Goal: Task Accomplishment & Management: Manage account settings

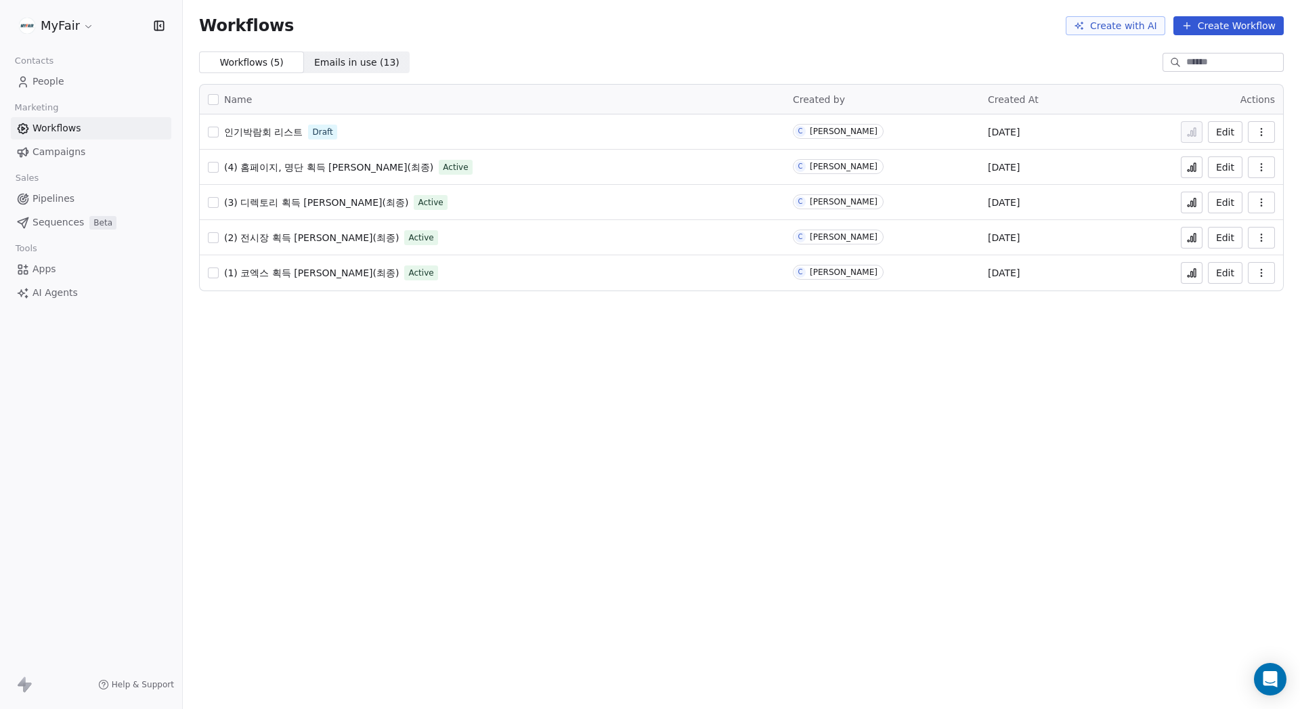
drag, startPoint x: 421, startPoint y: 309, endPoint x: 419, endPoint y: 301, distance: 7.7
click at [421, 308] on div "Workflows Create with AI Create Workflow Workflows ( 5 ) Workflows ( 5 ) Emails…" at bounding box center [742, 354] width 1118 height 709
click at [266, 135] on span "인기박람회 리스트" at bounding box center [263, 132] width 79 height 11
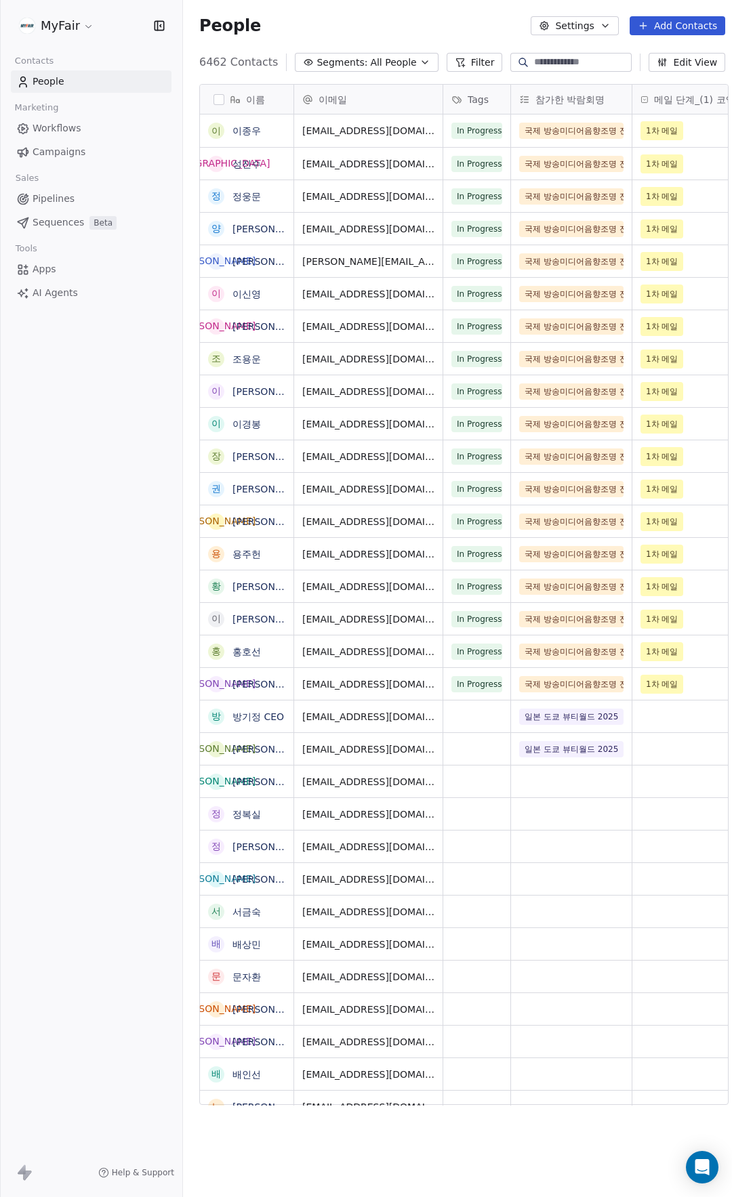
scroll to position [1043, 551]
click at [587, 61] on input at bounding box center [581, 63] width 95 height 14
type input "*"
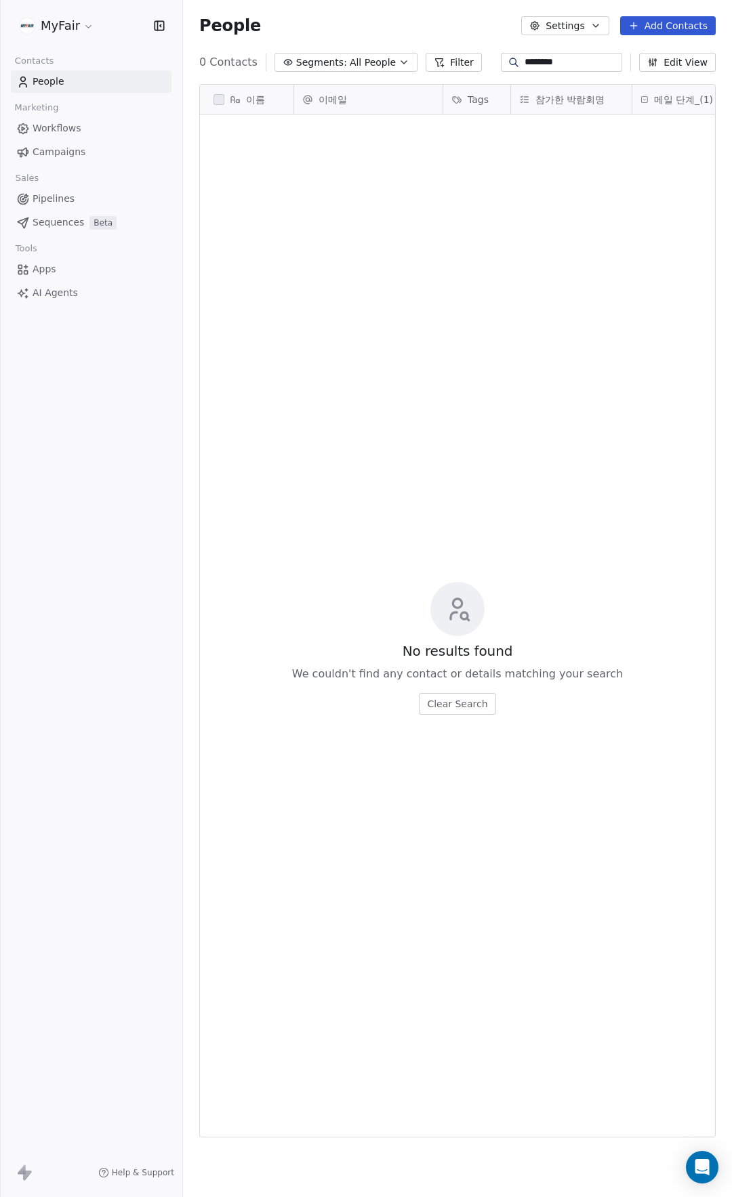
scroll to position [1043, 538]
type input "*****"
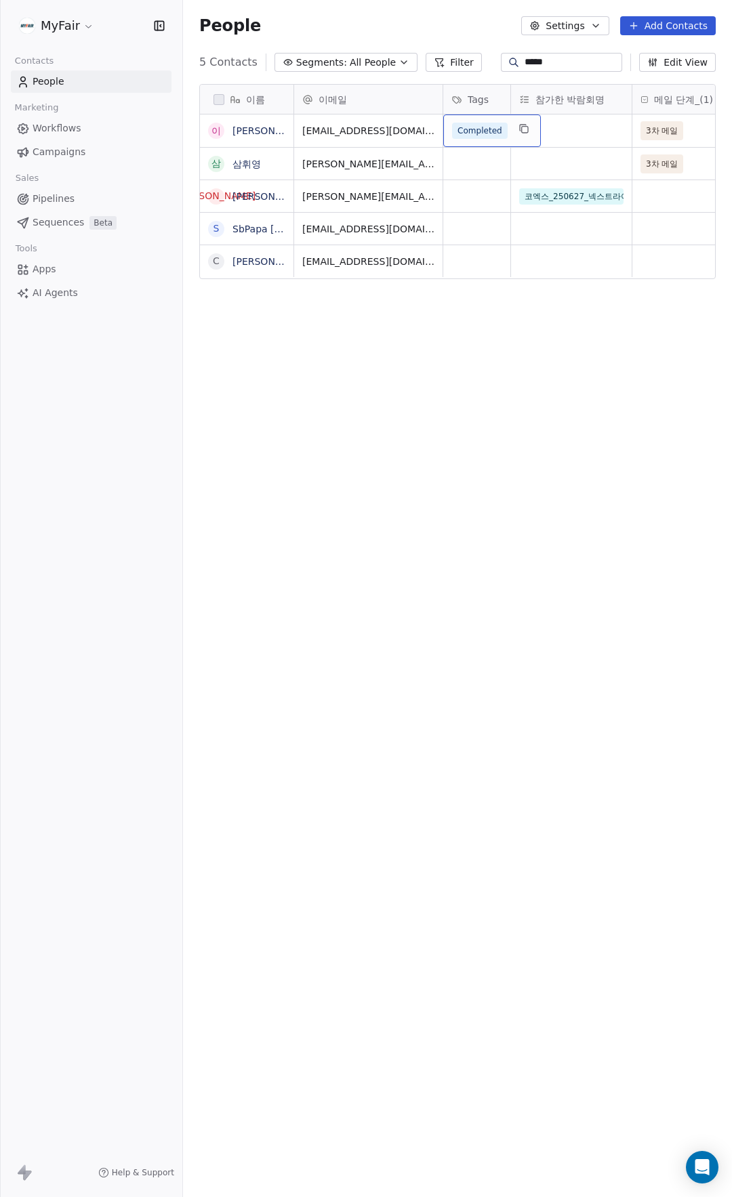
click at [484, 133] on span "Completed" at bounding box center [480, 131] width 56 height 16
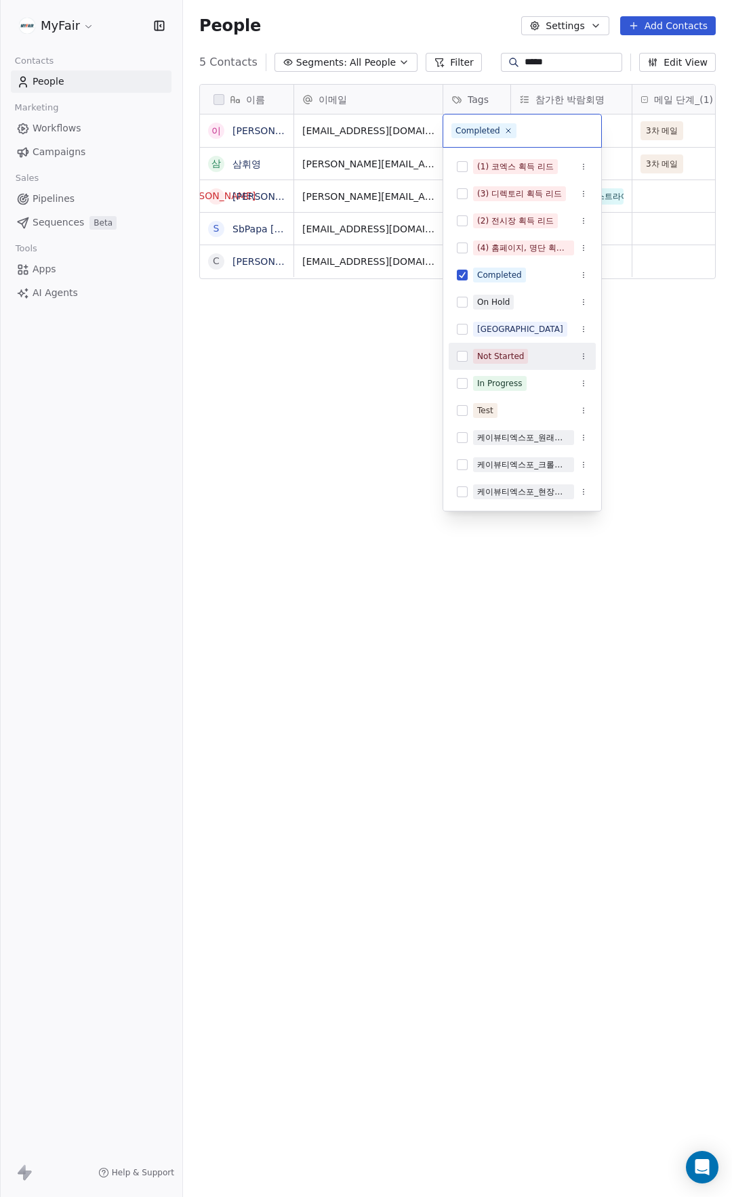
click at [488, 468] on div "케이뷰티엑스포_크롤링획득리드" at bounding box center [523, 465] width 93 height 12
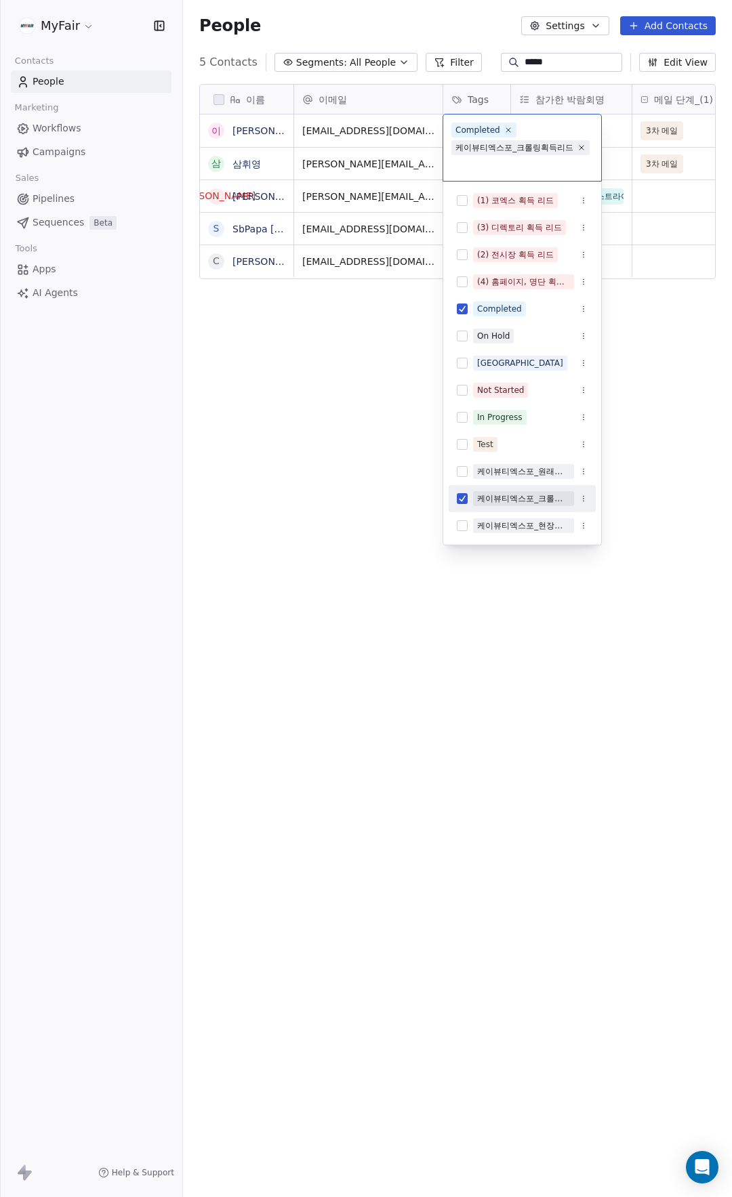
click at [480, 499] on div "케이뷰티엑스포_크롤링획득리드" at bounding box center [523, 498] width 93 height 12
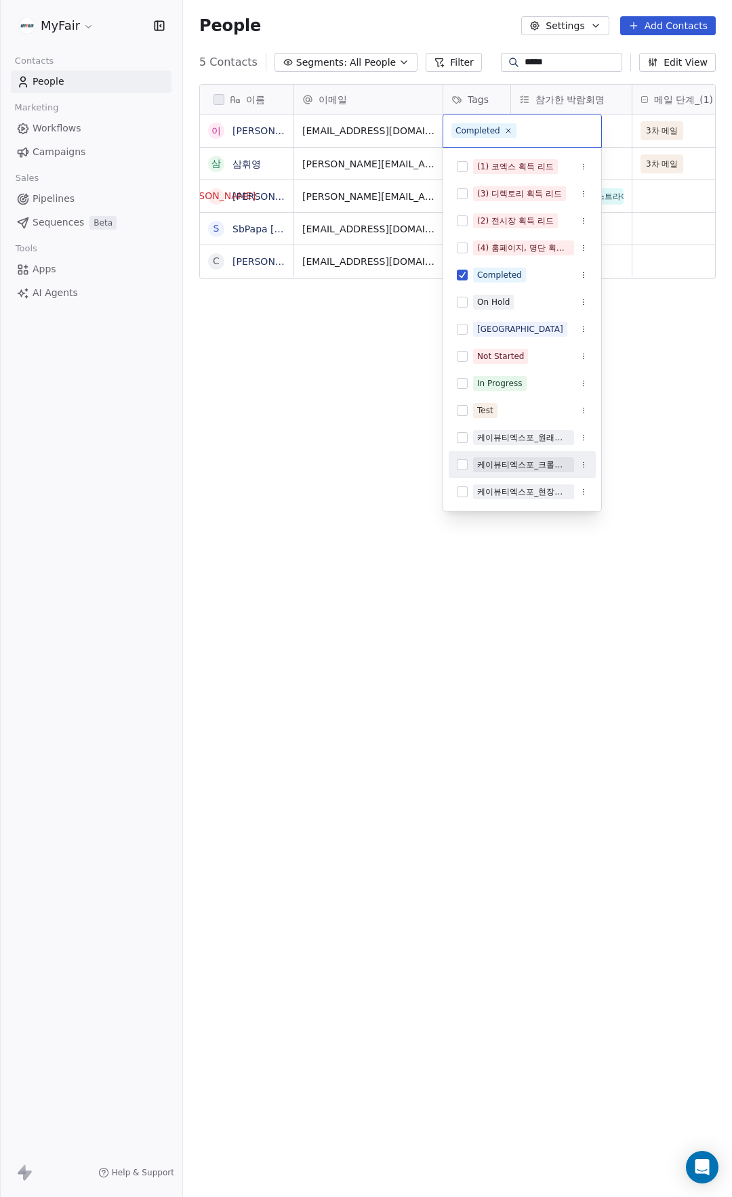
click at [331, 547] on html "MyFair Contacts People Marketing Workflows Campaigns Sales Pipelines Sequences …" at bounding box center [366, 598] width 732 height 1197
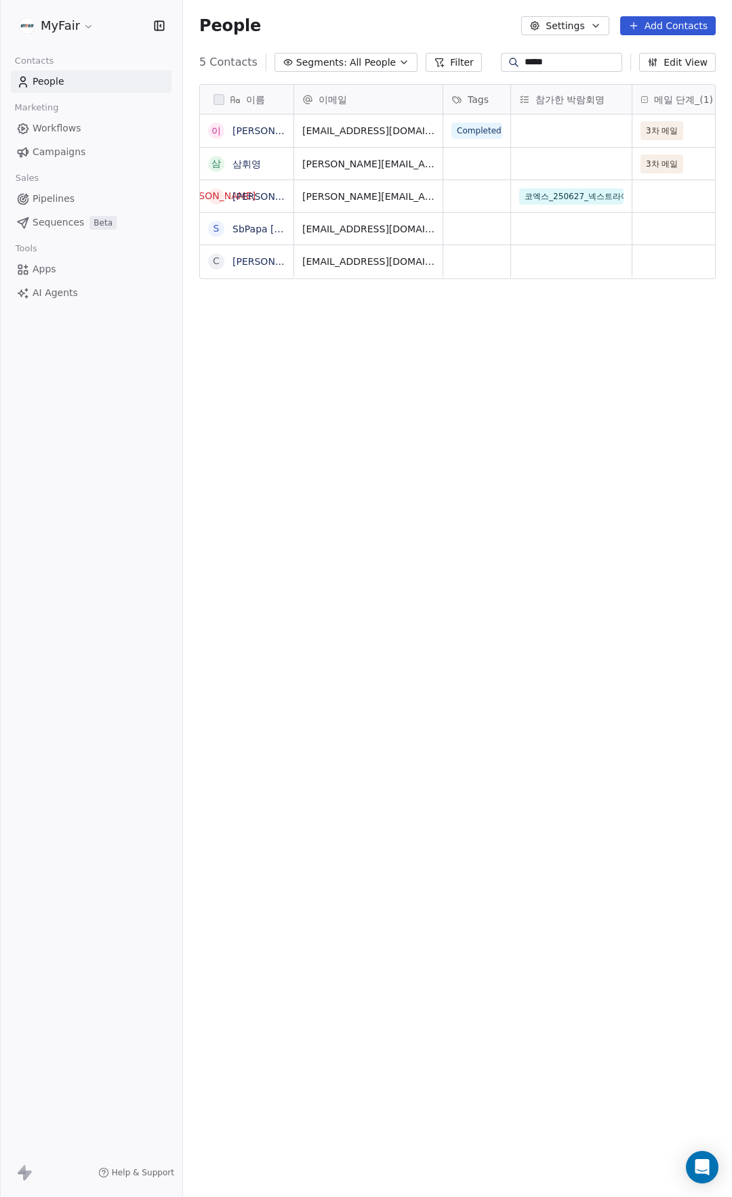
click at [502, 430] on div "이름 이 이휘영 삼 삼휘영 김 김진욱 S SbPapa chris C Chris Moon Moon 이메일 Tags 참가한 박람회명 메일 단계_(…" at bounding box center [457, 599] width 549 height 1053
click at [684, 28] on button "Add Contacts" at bounding box center [668, 25] width 96 height 19
click at [658, 76] on span "Import from CSV" at bounding box center [667, 77] width 79 height 14
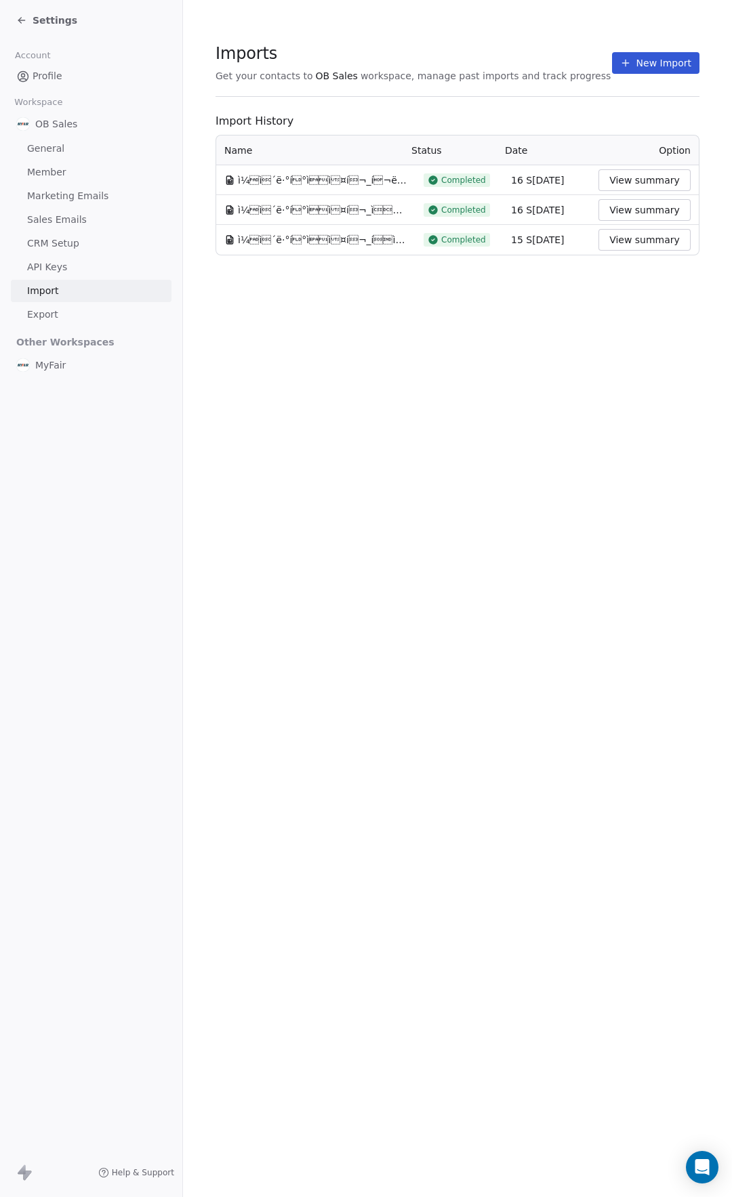
click at [651, 66] on button "New Import" at bounding box center [655, 63] width 87 height 22
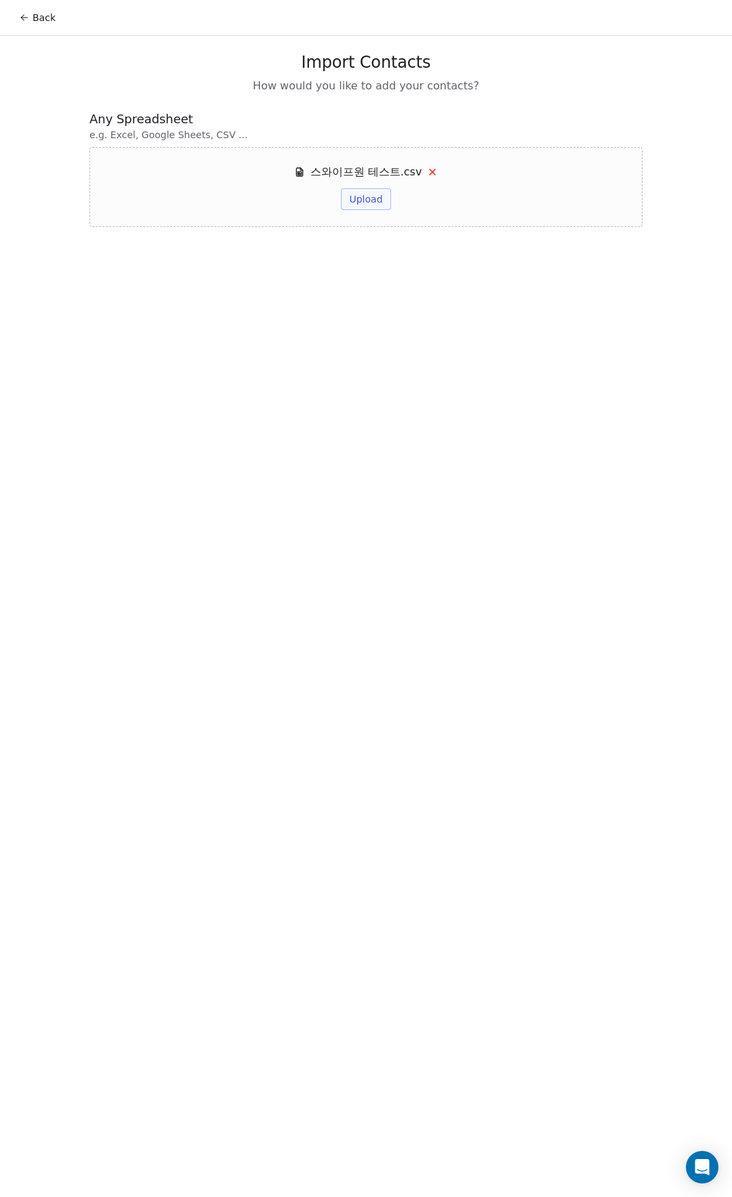
click at [364, 198] on button "Upload" at bounding box center [365, 199] width 49 height 22
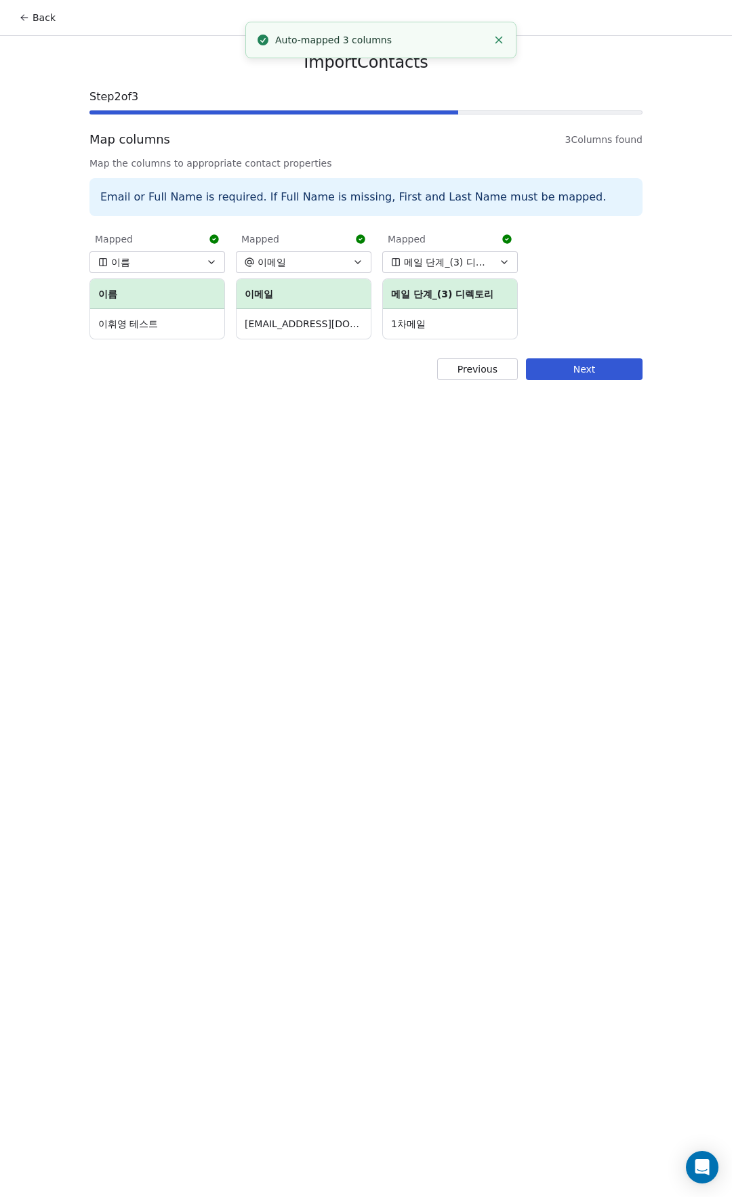
click at [599, 373] on button "Next" at bounding box center [584, 369] width 116 height 22
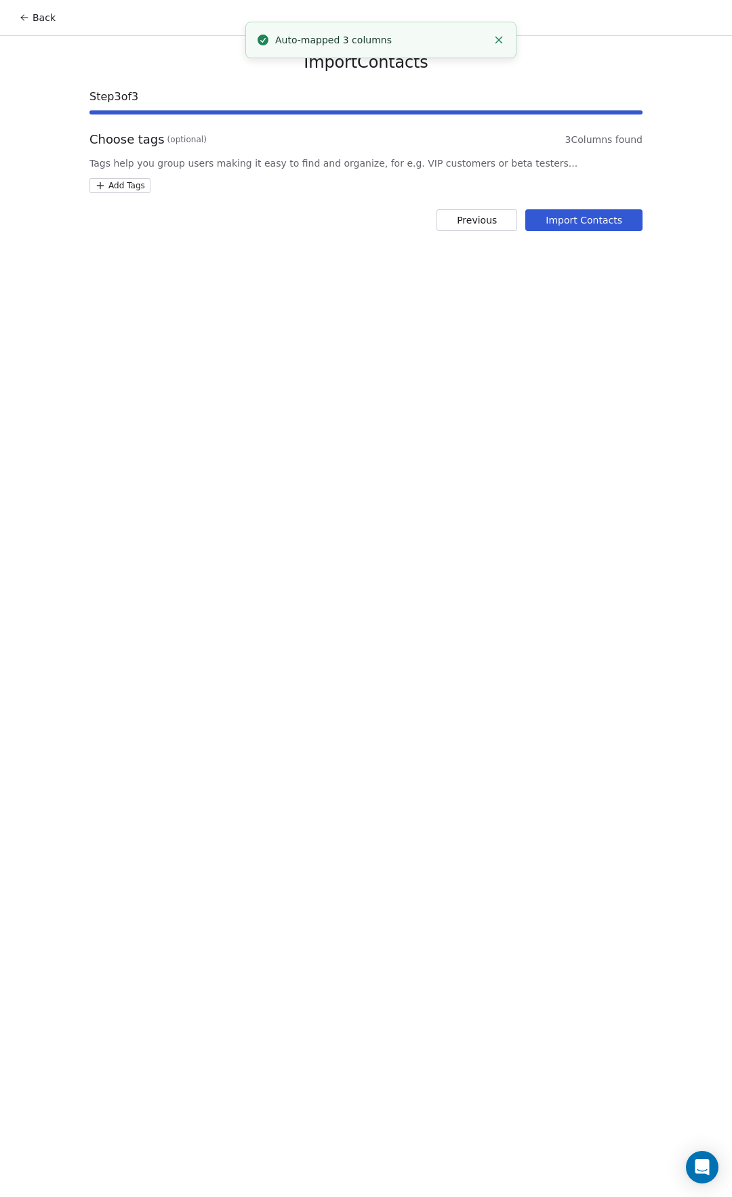
click at [100, 182] on html "Back Import Contacts Step 3 of 3 Choose tags (optional) 3 Columns found Tags he…" at bounding box center [366, 598] width 732 height 1197
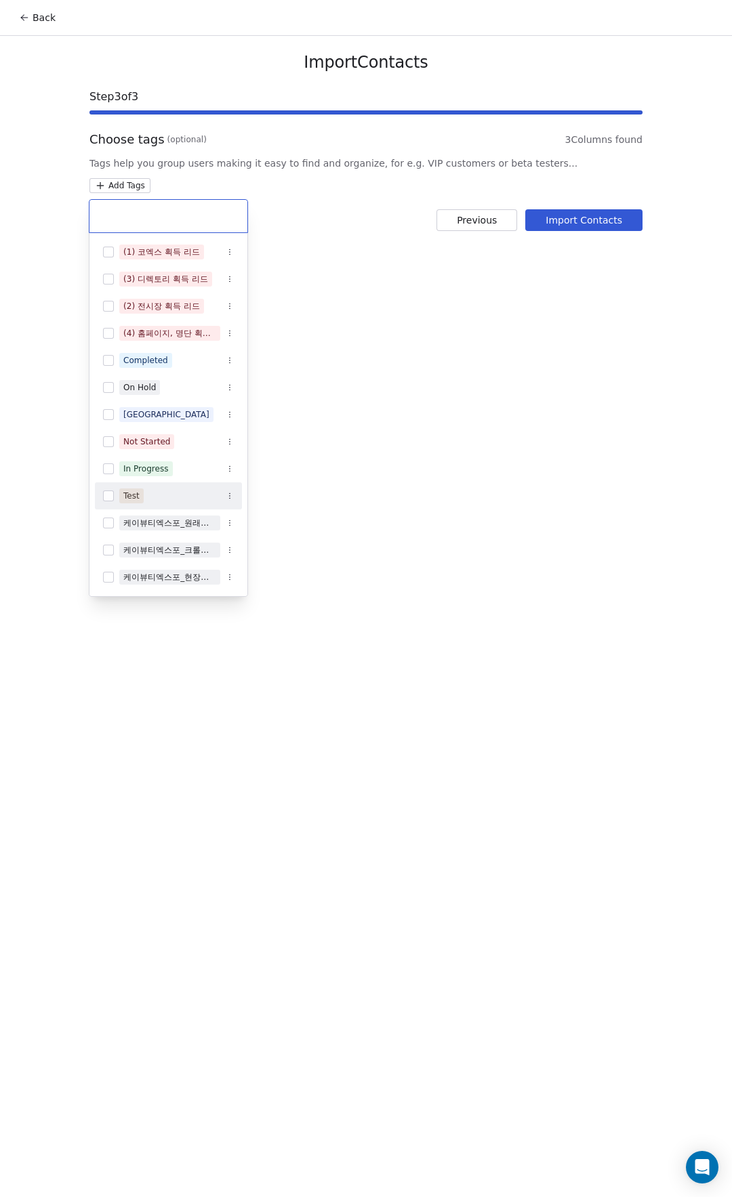
click at [155, 501] on div "Test" at bounding box center [176, 495] width 114 height 15
click at [530, 469] on html "Back Import Contacts Step 3 of 3 Choose tags (optional) 3 Columns found Tags he…" at bounding box center [366, 598] width 732 height 1197
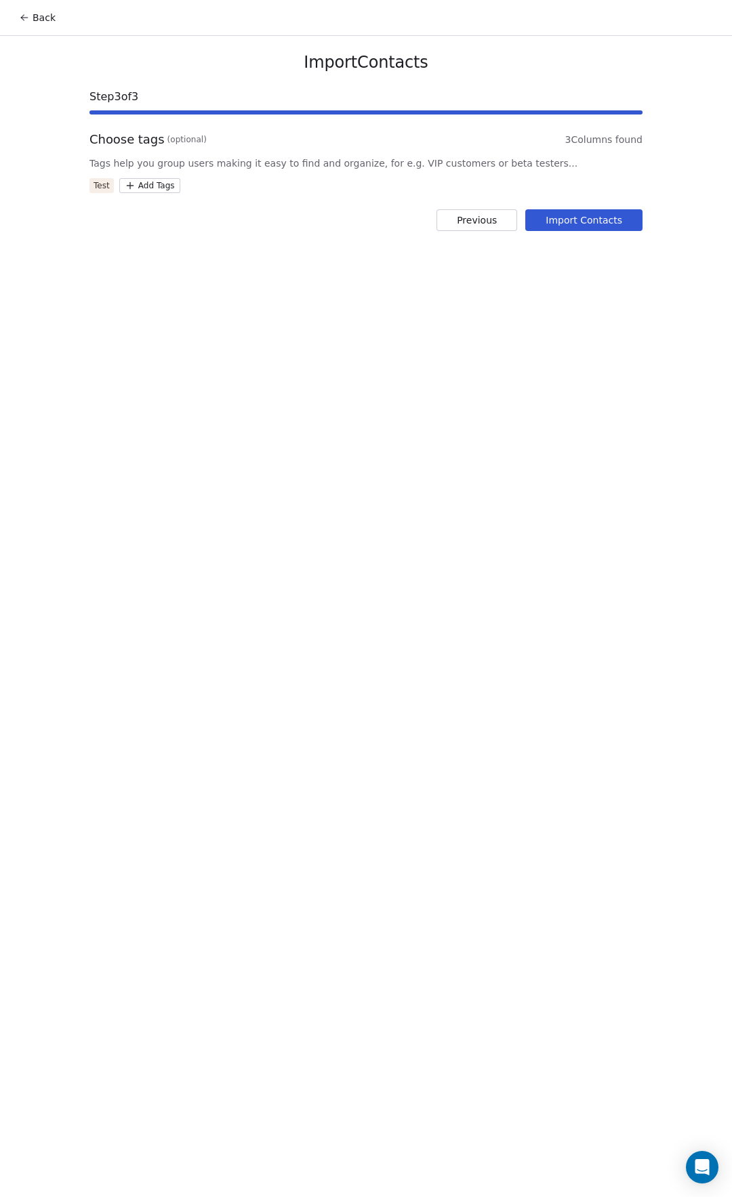
click at [581, 218] on button "Import Contacts" at bounding box center [583, 220] width 117 height 22
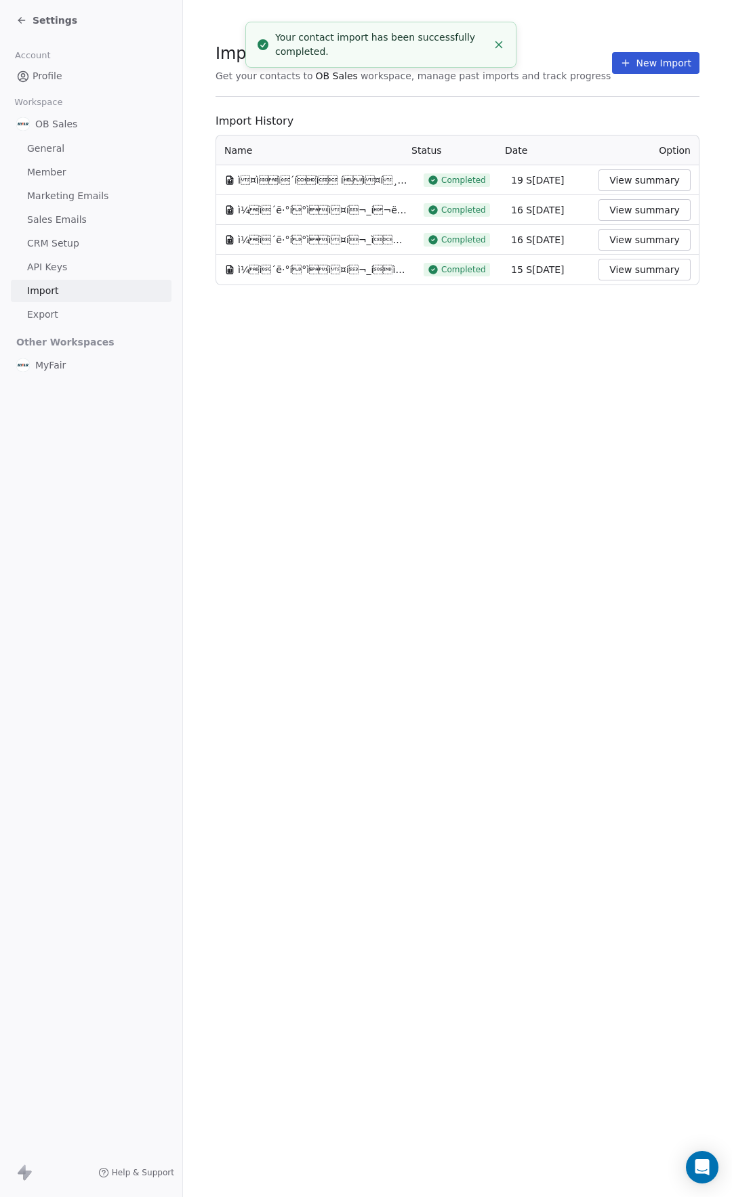
click at [51, 24] on span "Settings" at bounding box center [55, 21] width 45 height 14
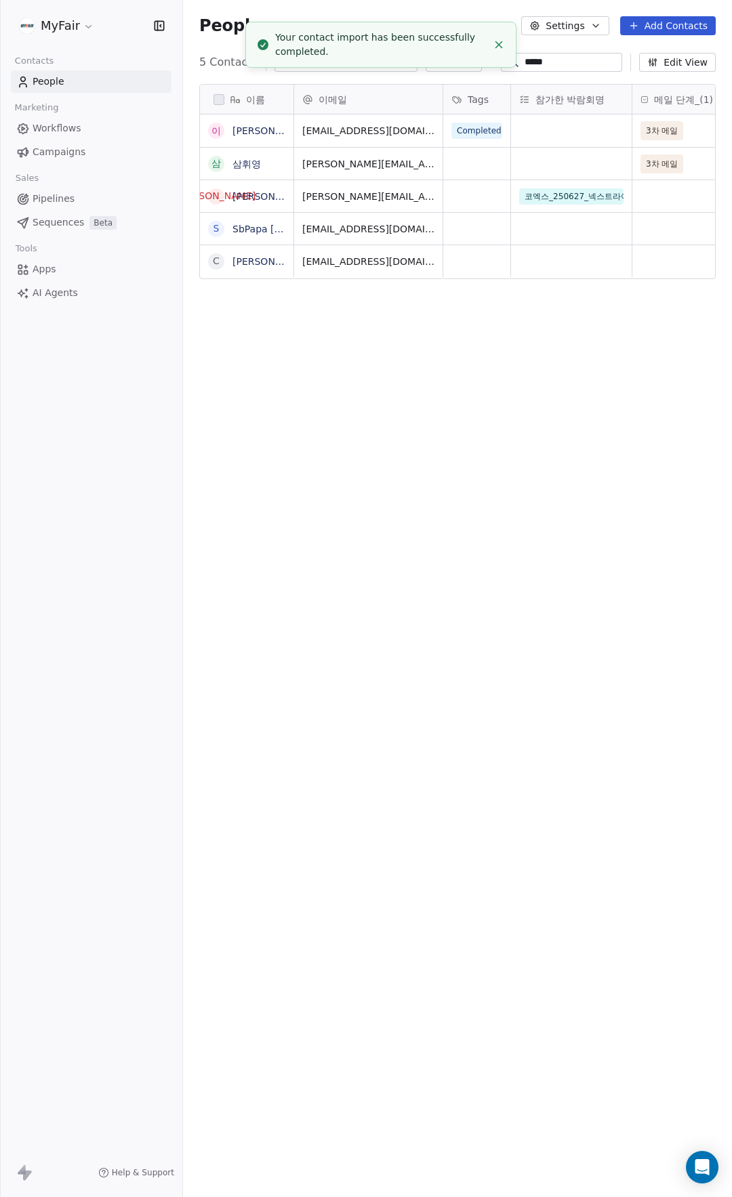
scroll to position [1043, 538]
click at [64, 154] on span "Campaigns" at bounding box center [59, 152] width 53 height 14
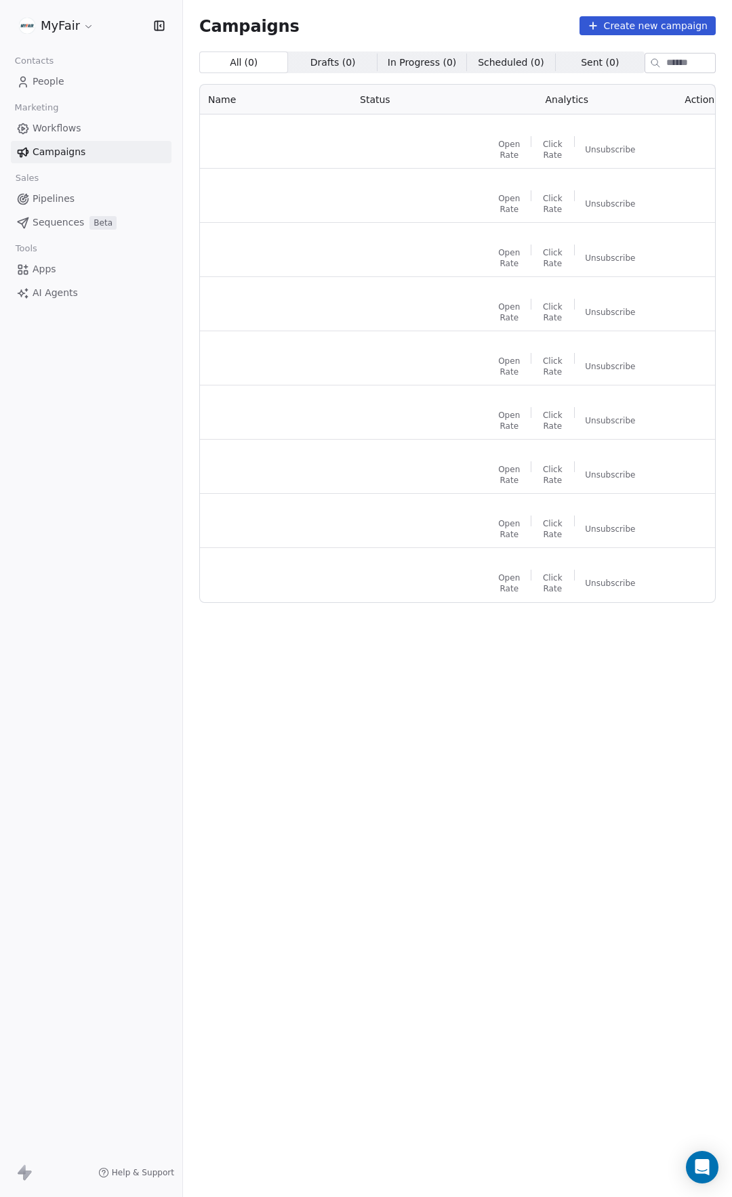
click at [69, 79] on link "People" at bounding box center [91, 81] width 161 height 22
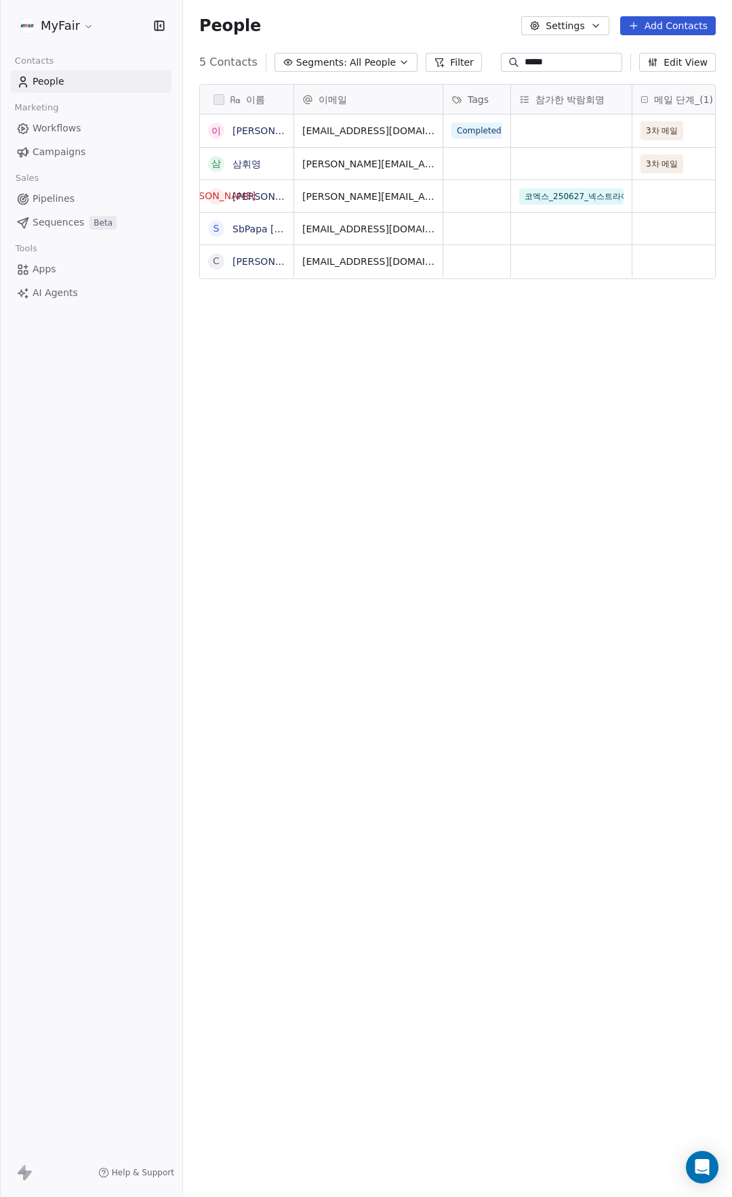
scroll to position [1043, 538]
click at [582, 310] on div "이름 이 이휘영 삼 삼휘영 김 김진욱 S SbPapa chris C Chris Moon Moon 이메일 Tags 참가한 박람회명 메일 단계_(…" at bounding box center [457, 599] width 549 height 1053
click at [534, 65] on input "*****" at bounding box center [571, 63] width 95 height 14
click at [477, 133] on span "Completed" at bounding box center [480, 131] width 56 height 16
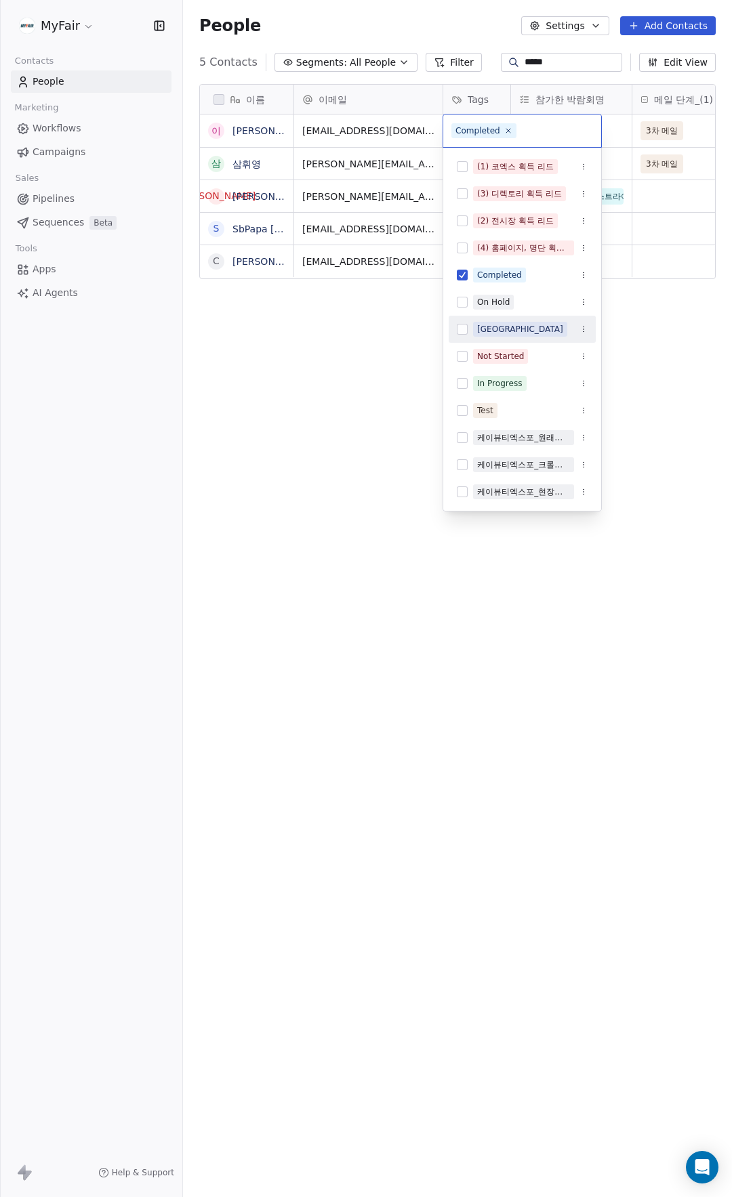
click at [653, 353] on html "MyFair Contacts People Marketing Workflows Campaigns Sales Pipelines Sequences …" at bounding box center [366, 598] width 732 height 1197
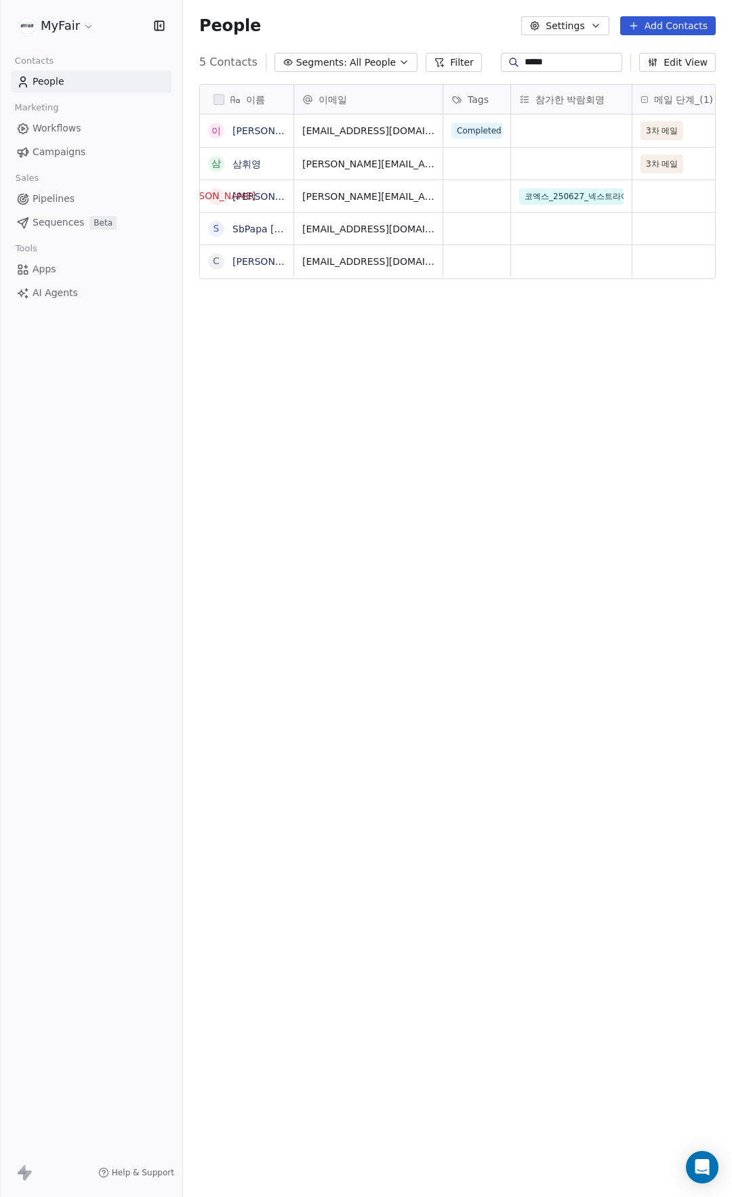
click at [557, 59] on input "*****" at bounding box center [571, 63] width 95 height 14
type input "*"
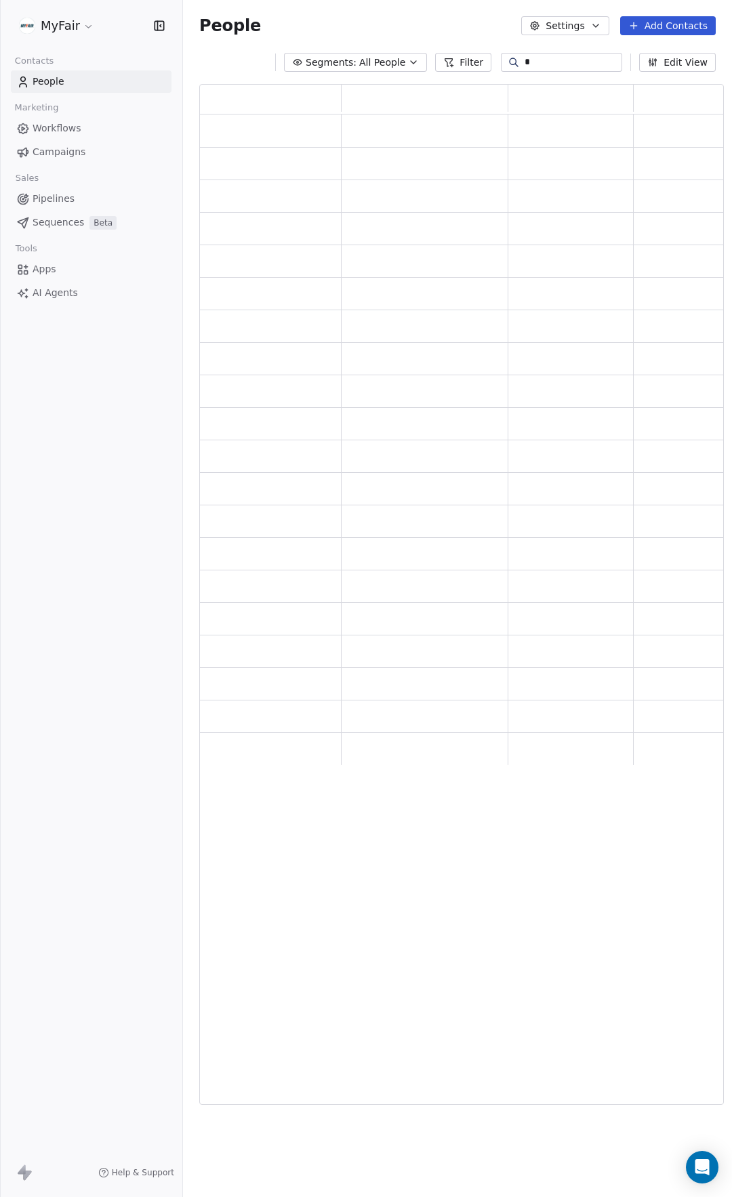
scroll to position [1011, 514]
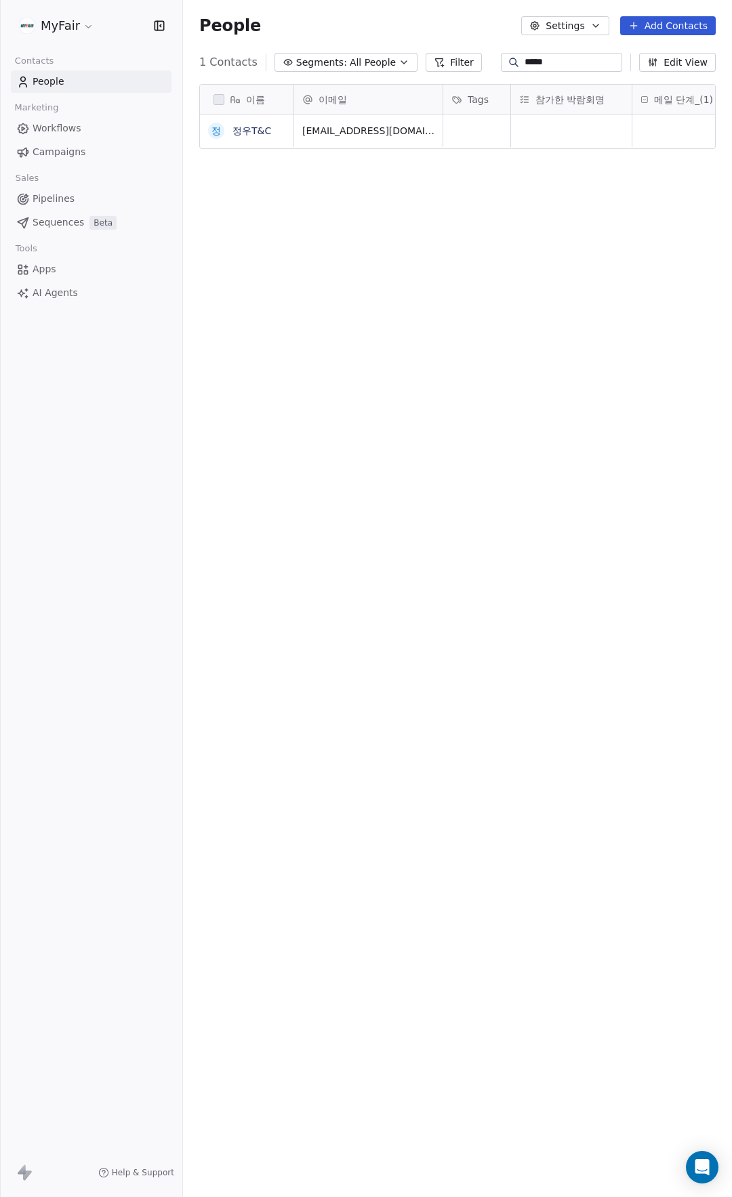
type input "*****"
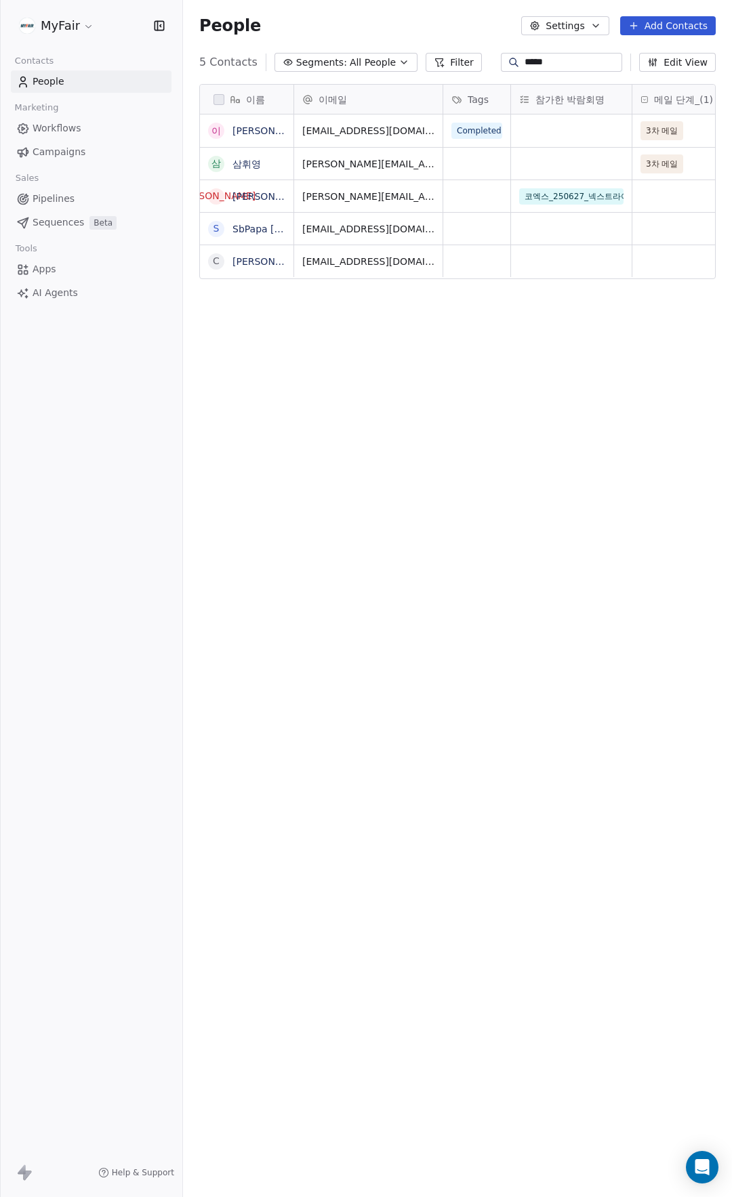
drag, startPoint x: 408, startPoint y: 33, endPoint x: 263, endPoint y: 22, distance: 144.7
click at [405, 33] on div "People Settings Add Contacts" at bounding box center [457, 25] width 516 height 19
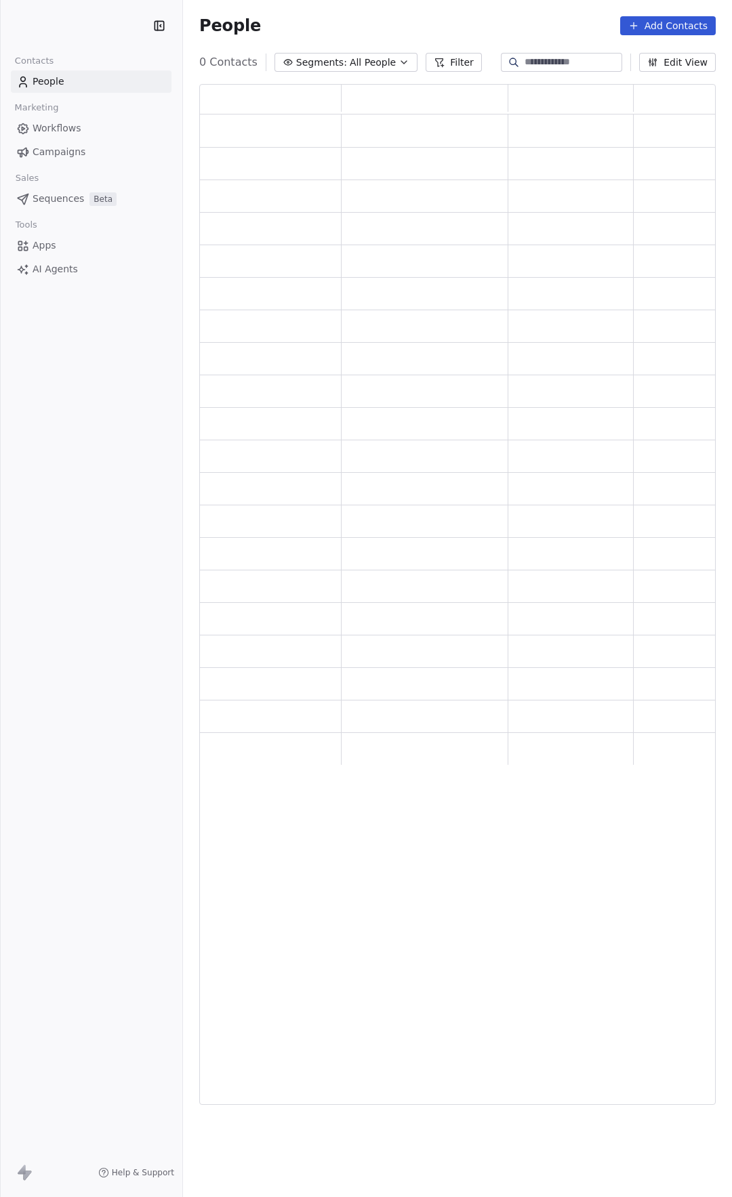
scroll to position [1011, 506]
click at [555, 19] on div "People Add Contacts" at bounding box center [457, 25] width 516 height 19
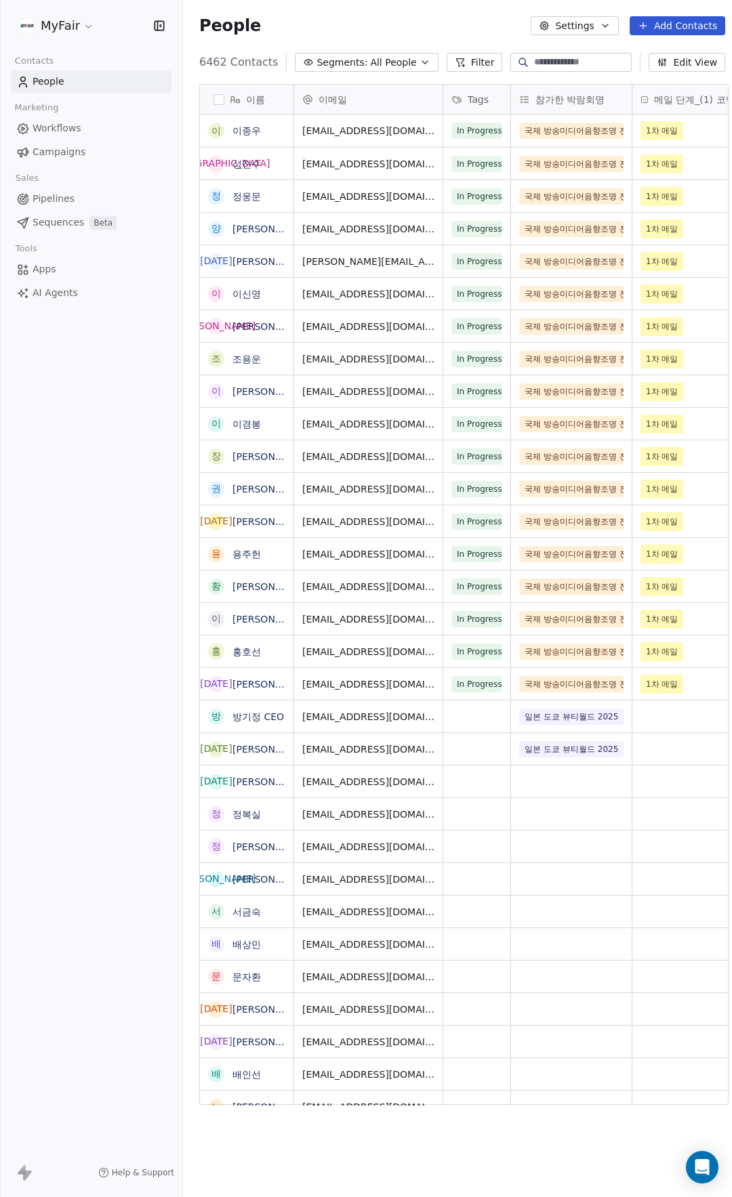
scroll to position [1043, 551]
click at [579, 56] on input at bounding box center [581, 63] width 95 height 14
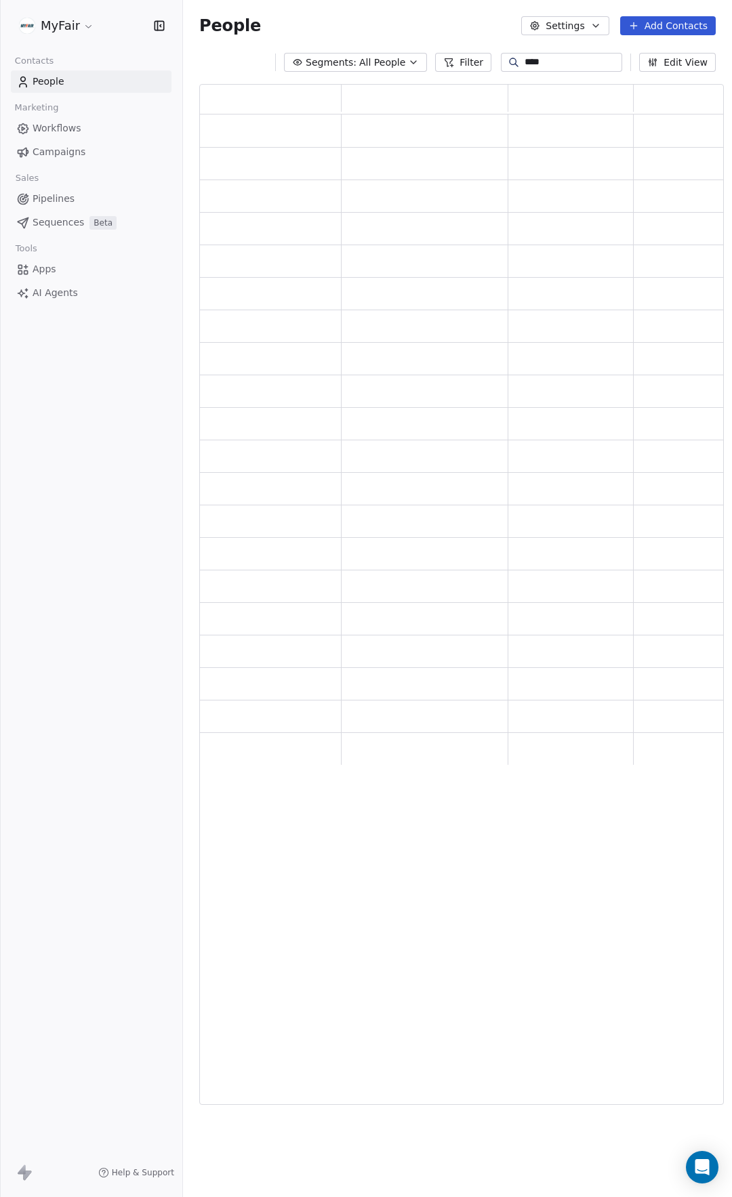
scroll to position [1011, 514]
type input "*****"
click at [433, 30] on div "People Settings Add Contacts" at bounding box center [457, 25] width 516 height 19
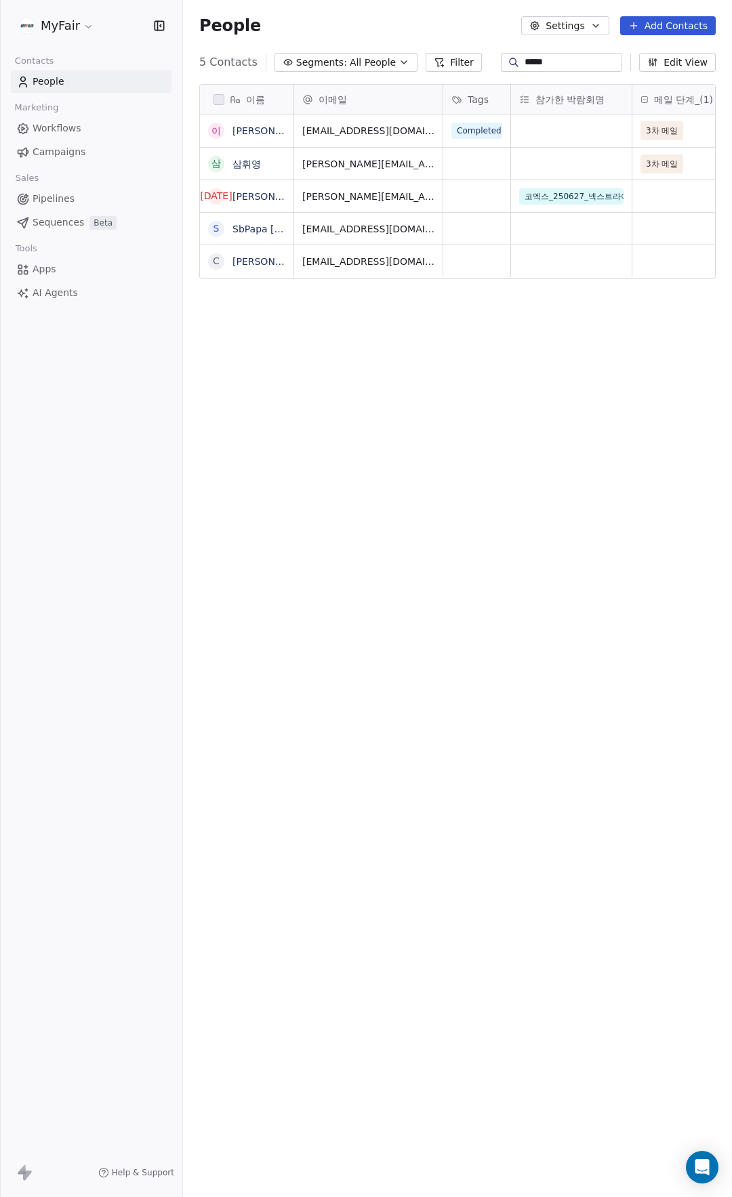
scroll to position [1043, 538]
click at [645, 27] on button "Add Contacts" at bounding box center [668, 25] width 96 height 19
click at [652, 77] on span "Import from CSV" at bounding box center [667, 77] width 79 height 14
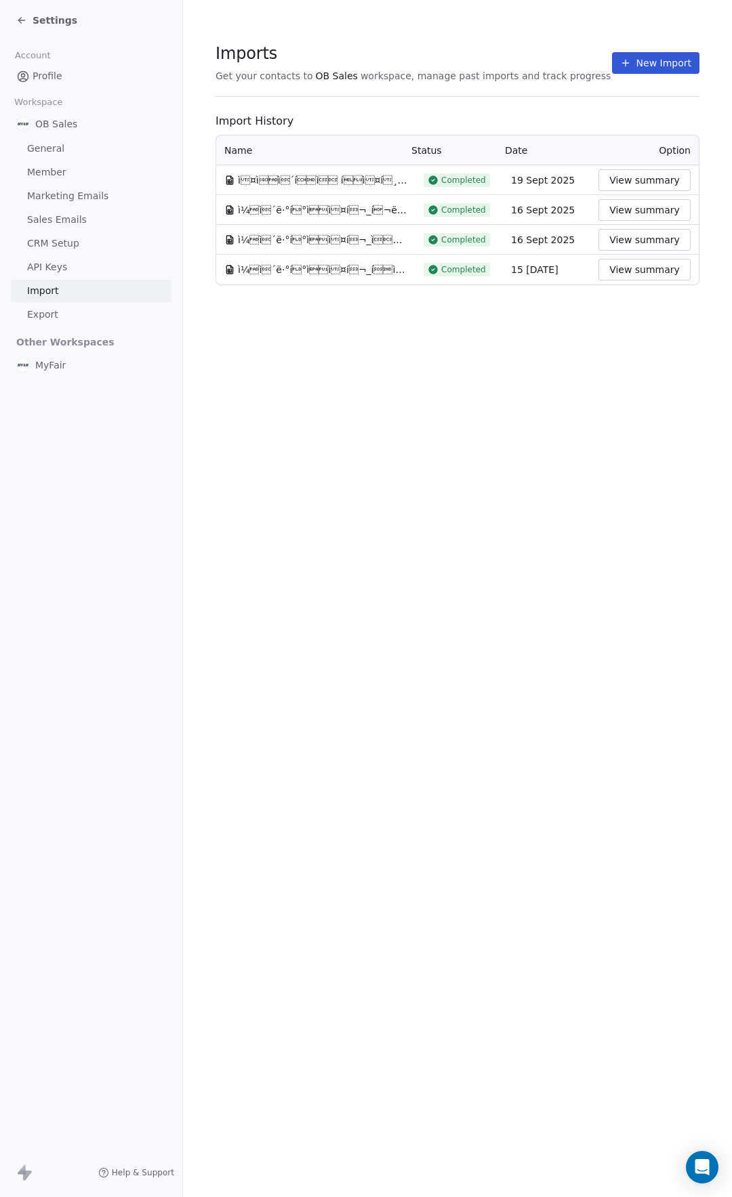
click at [645, 178] on button "View summary" at bounding box center [644, 180] width 92 height 22
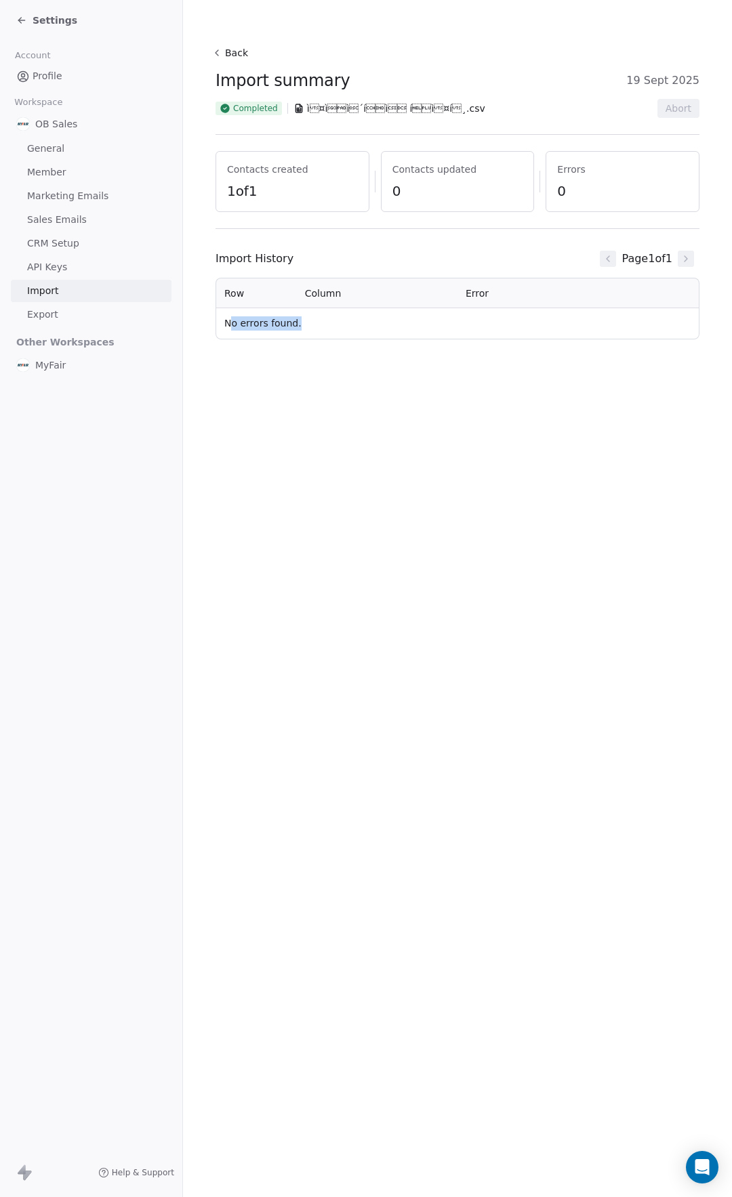
drag, startPoint x: 231, startPoint y: 320, endPoint x: 376, endPoint y: 326, distance: 145.1
click at [339, 324] on td "No errors found." at bounding box center [457, 323] width 482 height 30
click at [377, 326] on td "No errors found." at bounding box center [457, 323] width 482 height 30
drag, startPoint x: 276, startPoint y: 105, endPoint x: 291, endPoint y: 105, distance: 14.9
click at [291, 105] on div "Completed ì¤ìì´íì íì¤í¸.csv" at bounding box center [350, 109] width 270 height 14
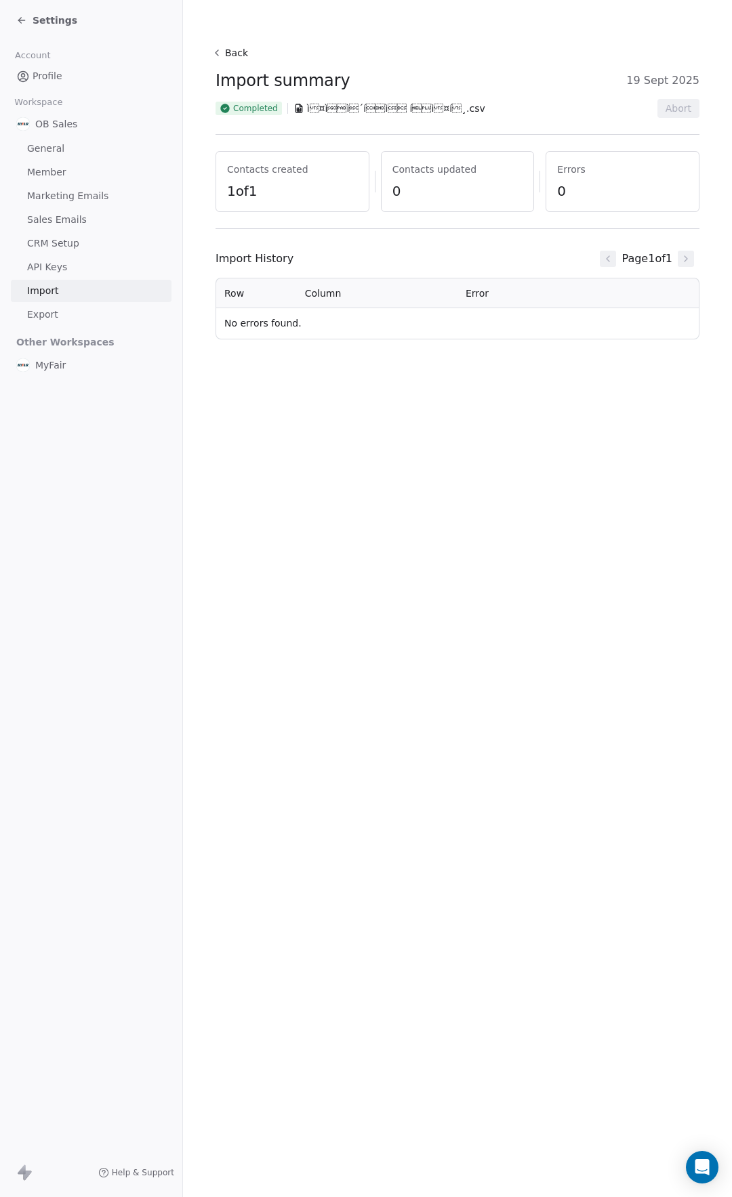
click at [402, 108] on span "ì¤ìì´íì íì¤í¸.csv" at bounding box center [396, 109] width 178 height 14
drag, startPoint x: 260, startPoint y: 274, endPoint x: 274, endPoint y: 256, distance: 22.8
click at [262, 271] on div "Import History Page 1 of 1 Row Column Error No errors found." at bounding box center [457, 292] width 484 height 94
drag, startPoint x: 274, startPoint y: 256, endPoint x: 582, endPoint y: 253, distance: 308.9
click at [330, 253] on div "Import History Page 1 of 1" at bounding box center [457, 258] width 484 height 27
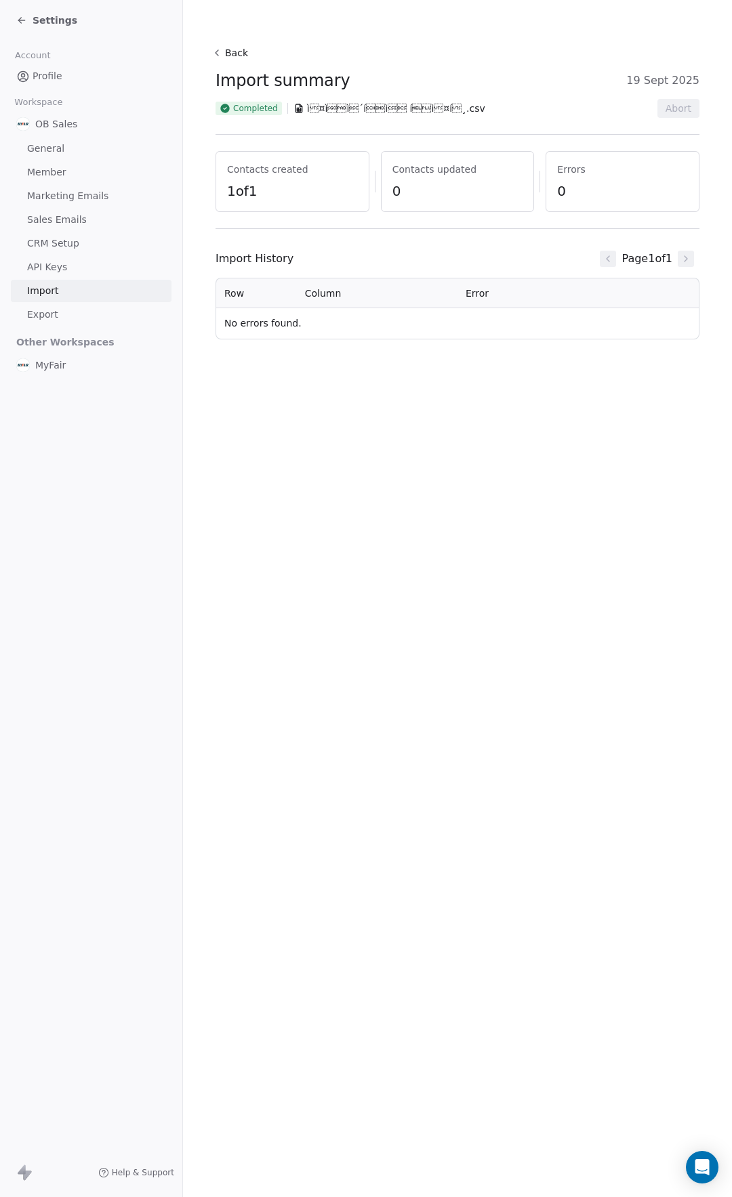
click at [614, 255] on div "Page 1 of 1" at bounding box center [646, 258] width 105 height 27
click at [635, 251] on span "Page 1 of 1" at bounding box center [646, 259] width 51 height 16
click at [663, 85] on span "19 S[DATE]" at bounding box center [662, 80] width 73 height 16
click at [557, 179] on div "Errors 0" at bounding box center [622, 181] width 154 height 61
click at [349, 186] on span "1 of 1" at bounding box center [292, 191] width 131 height 19
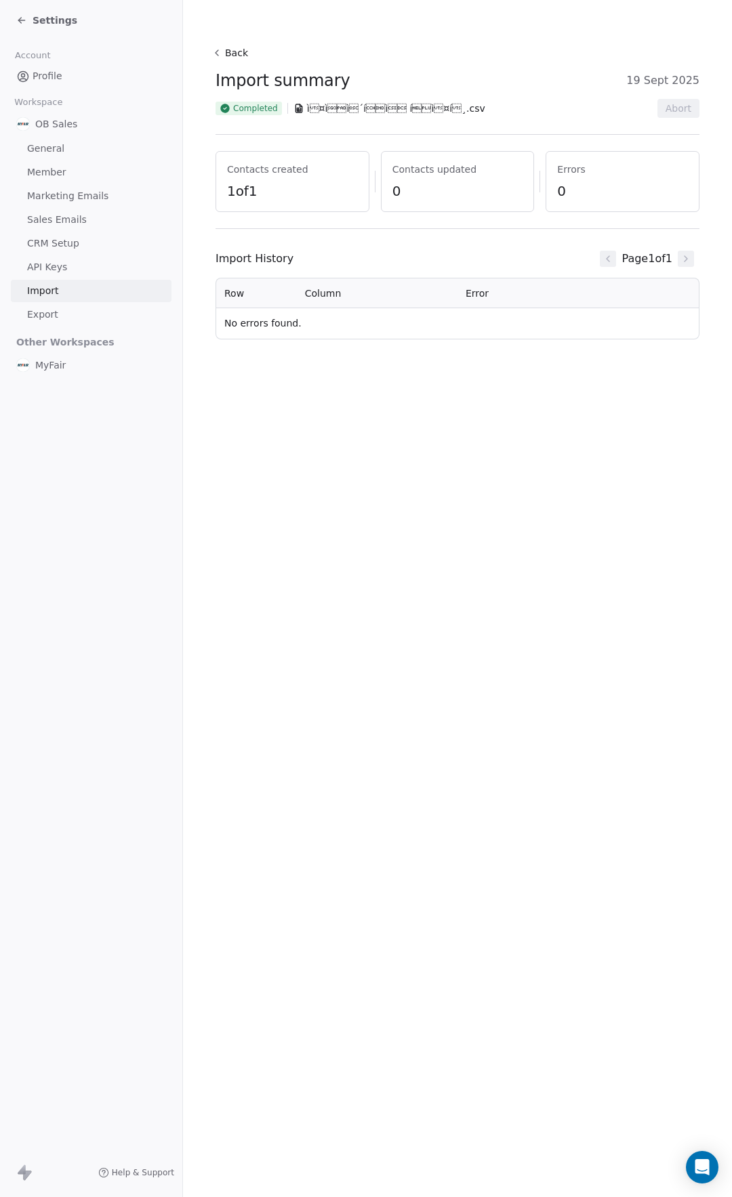
click at [236, 55] on button "Back" at bounding box center [231, 53] width 43 height 24
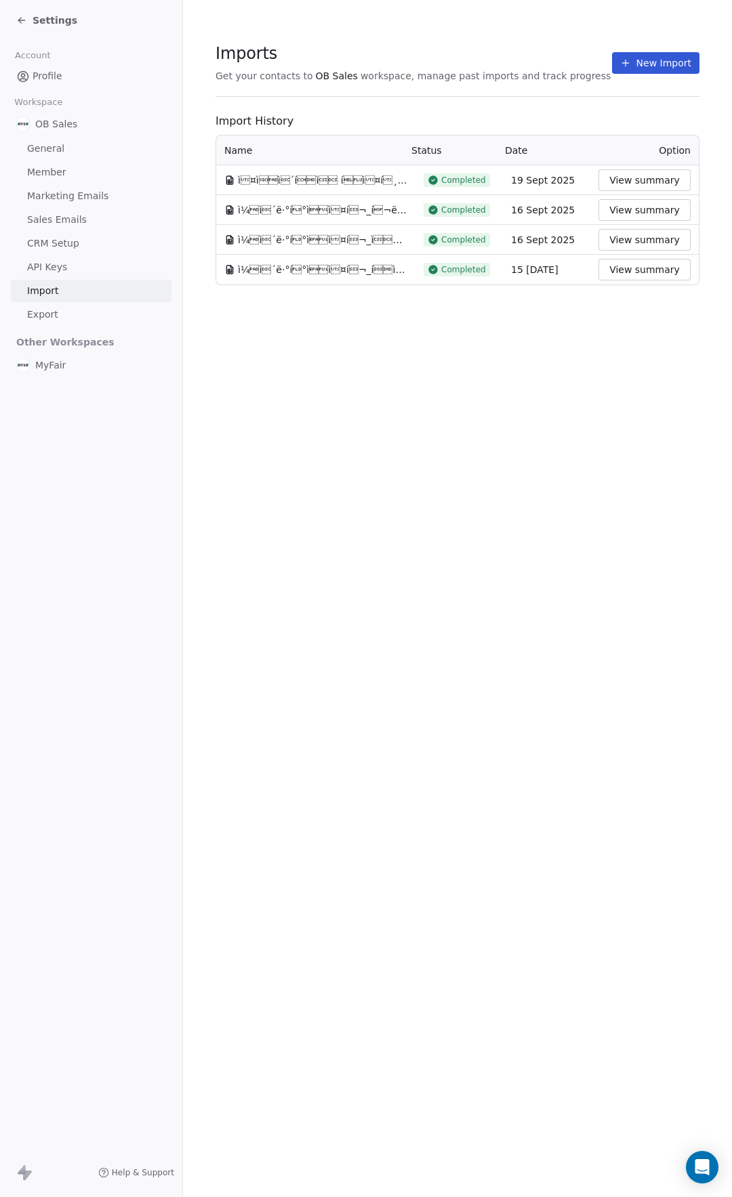
drag, startPoint x: 297, startPoint y: 185, endPoint x: 404, endPoint y: 186, distance: 107.7
click at [299, 185] on span "ì¤ìì´íì íì¤í¸.csv" at bounding box center [322, 180] width 169 height 14
click at [405, 186] on tr "ì¤ìì´íì íì¤í¸.csv Completed 19 Sept 2025 View summary" at bounding box center [457, 180] width 482 height 30
drag, startPoint x: 384, startPoint y: 110, endPoint x: 125, endPoint y: 69, distance: 262.0
click at [383, 110] on div "Imports Get your contacts to OB Sales workspace, manage past imports and track …" at bounding box center [457, 164] width 484 height 242
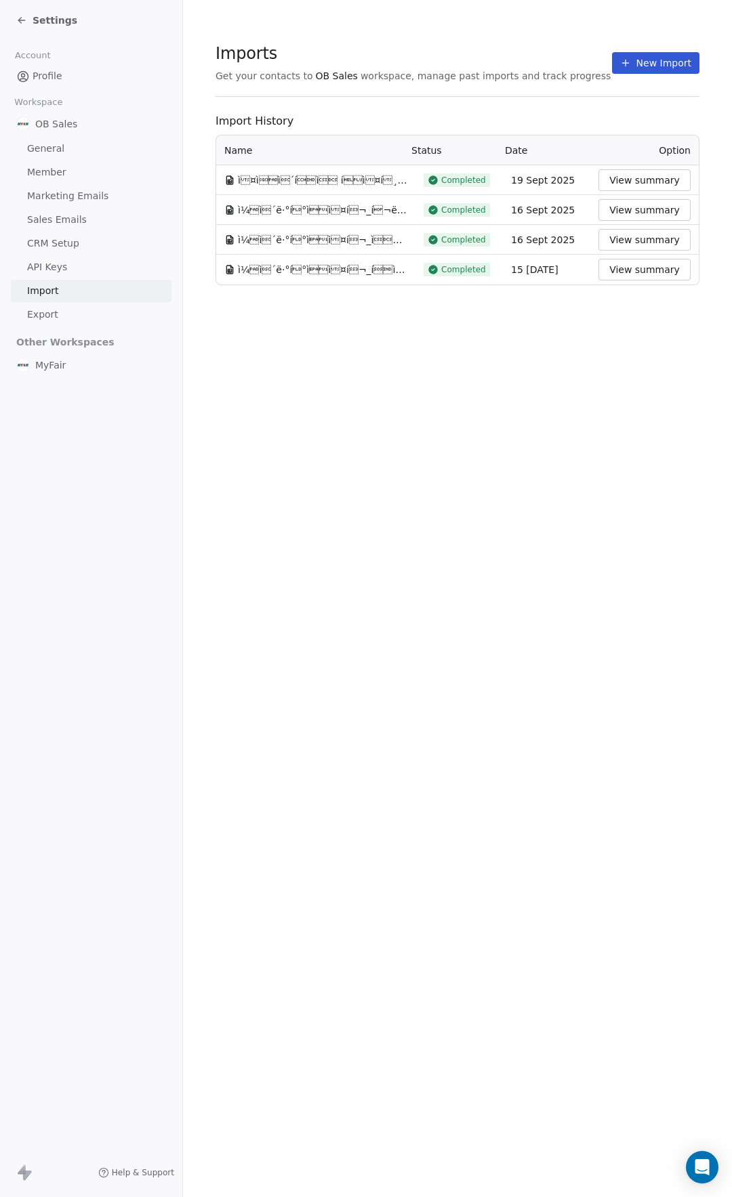
click at [58, 72] on span "Profile" at bounding box center [48, 76] width 30 height 14
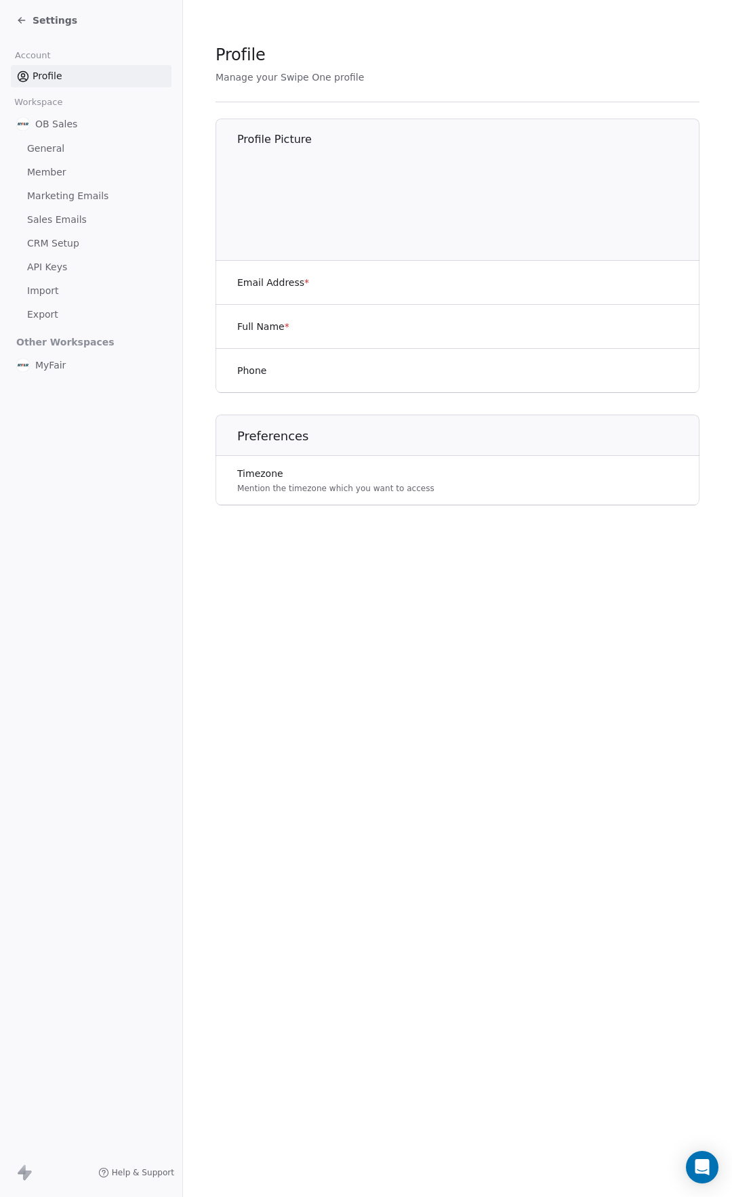
click at [51, 6] on div "Settings" at bounding box center [91, 20] width 182 height 41
click at [45, 20] on span "Settings" at bounding box center [55, 21] width 45 height 14
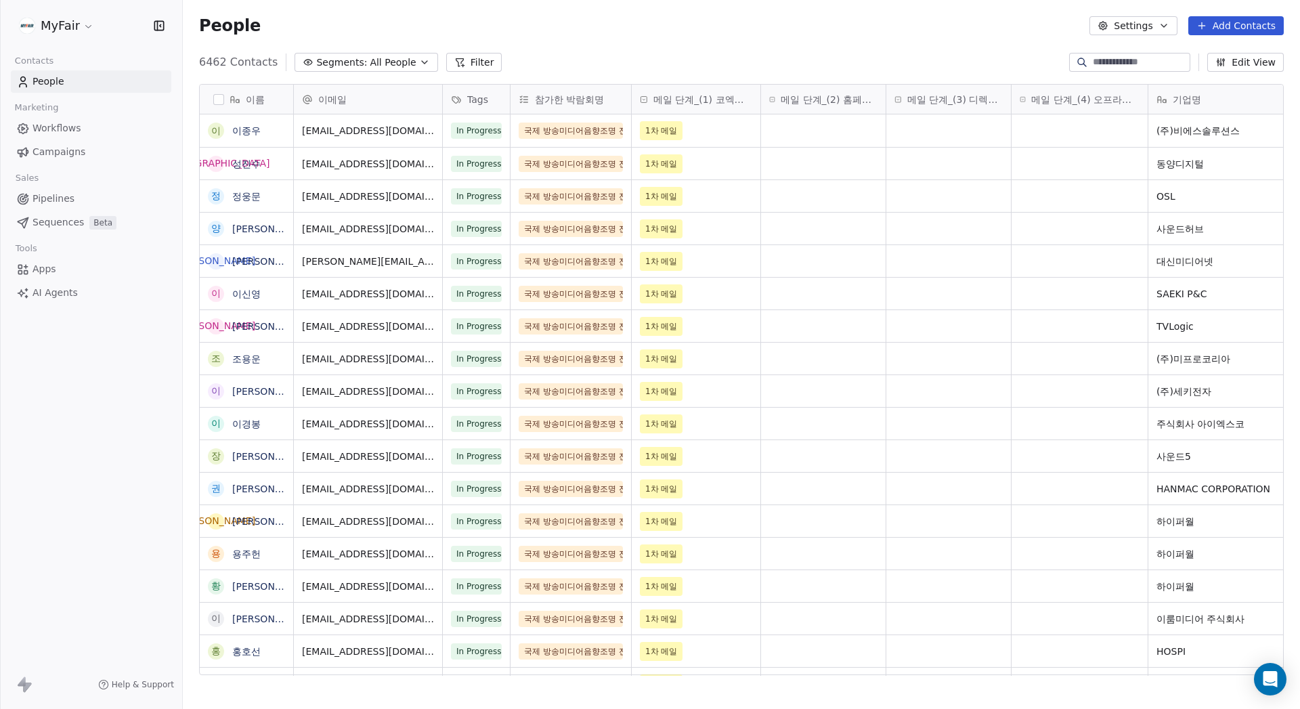
scroll to position [614, 1107]
click at [1098, 66] on input at bounding box center [1140, 63] width 95 height 14
type input "*****"
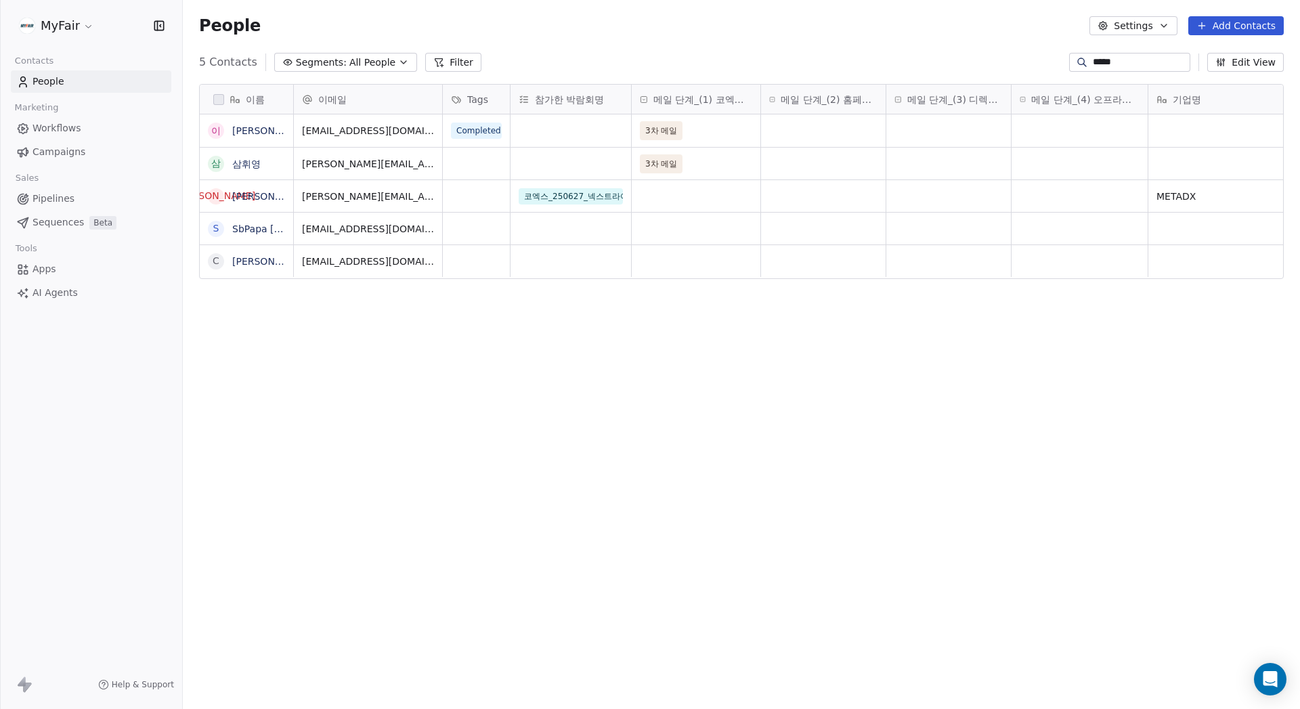
click at [575, 35] on div "People Settings Add Contacts" at bounding box center [742, 25] width 1118 height 51
click at [603, 54] on div "5 Contacts Segments: All People Filter ***** Edit View" at bounding box center [742, 62] width 1118 height 22
click at [1222, 23] on button "Add Contacts" at bounding box center [1237, 25] width 96 height 19
click at [1229, 79] on span "Import from CSV" at bounding box center [1236, 77] width 79 height 14
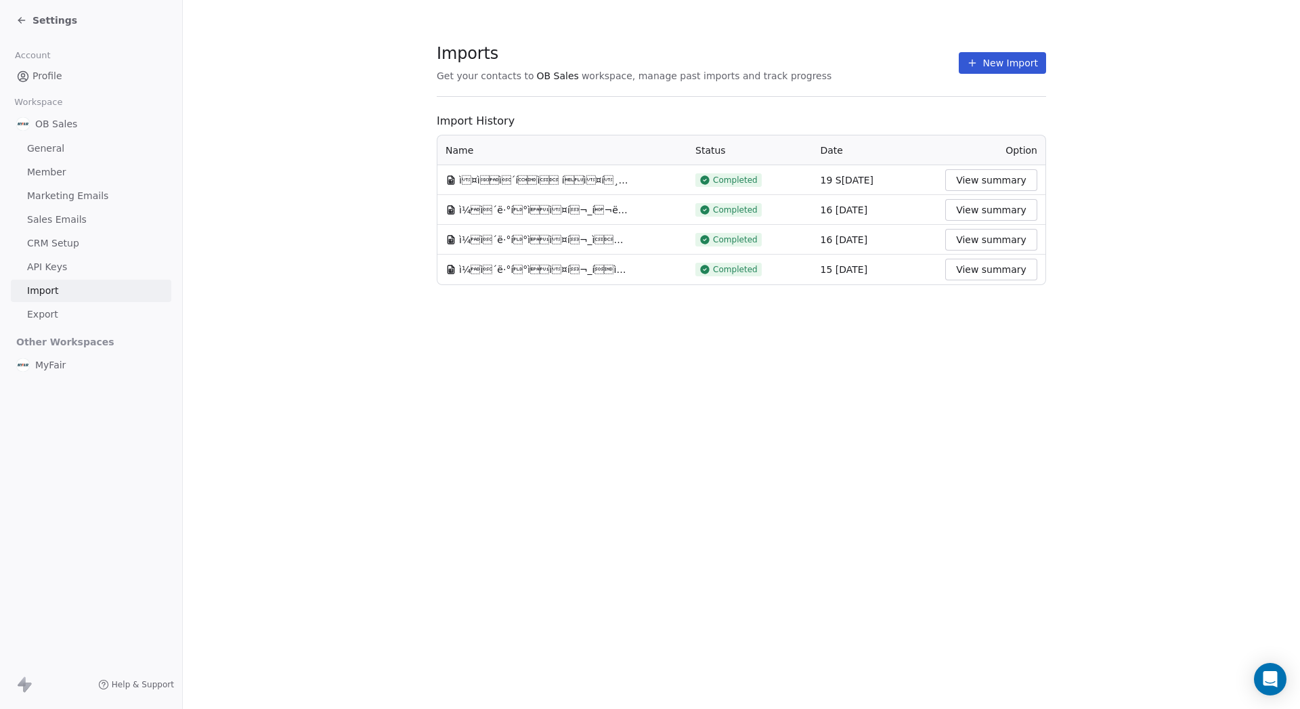
click at [1004, 72] on button "New Import" at bounding box center [1002, 63] width 87 height 22
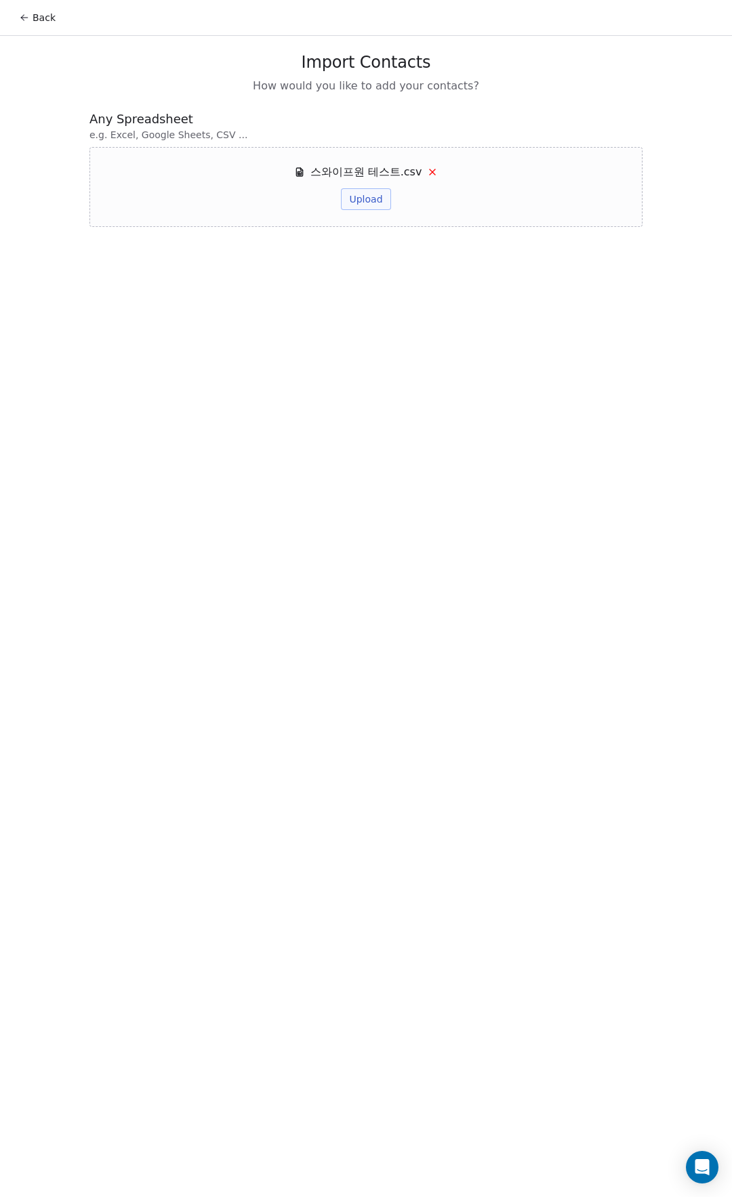
click at [375, 203] on button "Upload" at bounding box center [365, 199] width 49 height 22
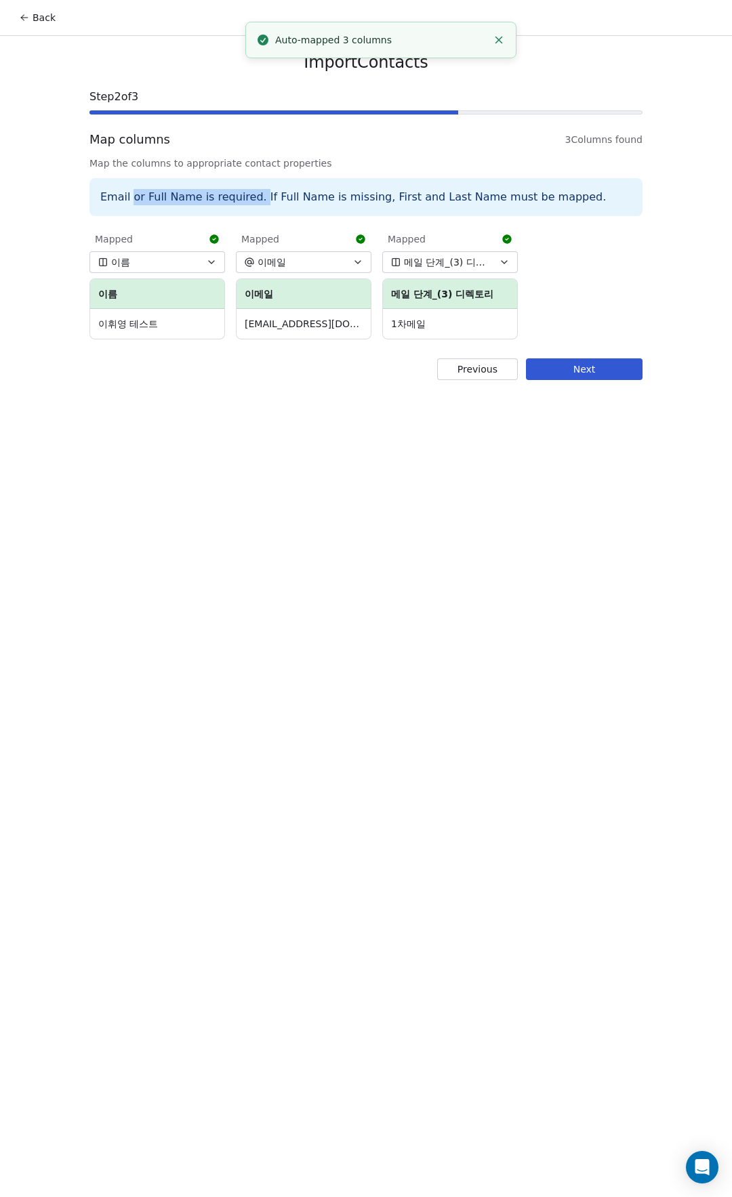
drag, startPoint x: 132, startPoint y: 194, endPoint x: 252, endPoint y: 198, distance: 120.0
click at [257, 196] on div "Email or Full Name is required. If Full Name is missing, First and Last Name mu…" at bounding box center [365, 197] width 553 height 38
click at [112, 198] on div "Email or Full Name is required. If Full Name is missing, First and Last Name mu…" at bounding box center [365, 197] width 553 height 38
drag, startPoint x: 111, startPoint y: 194, endPoint x: 282, endPoint y: 200, distance: 170.8
click at [282, 200] on div "Email or Full Name is required. If Full Name is missing, First and Last Name mu…" at bounding box center [365, 197] width 553 height 38
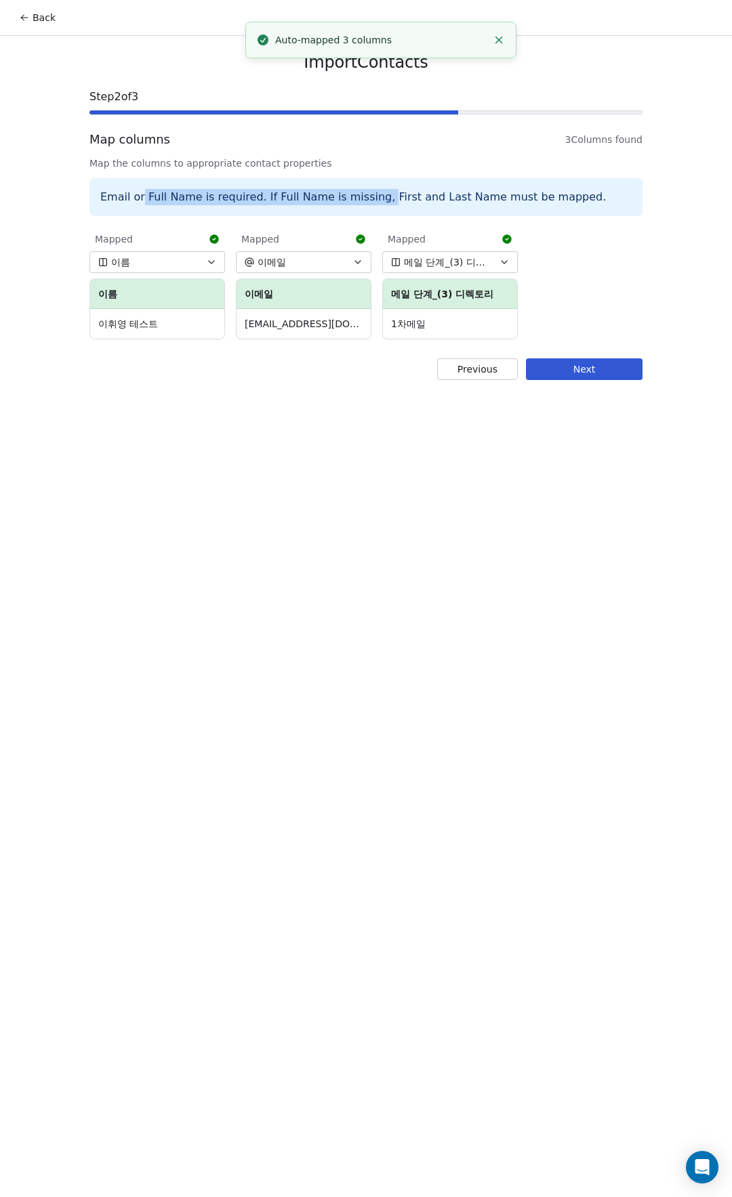
drag, startPoint x: 370, startPoint y: 200, endPoint x: 141, endPoint y: 200, distance: 228.9
click at [141, 200] on div "Email or Full Name is required. If Full Name is missing, First and Last Name mu…" at bounding box center [365, 197] width 553 height 38
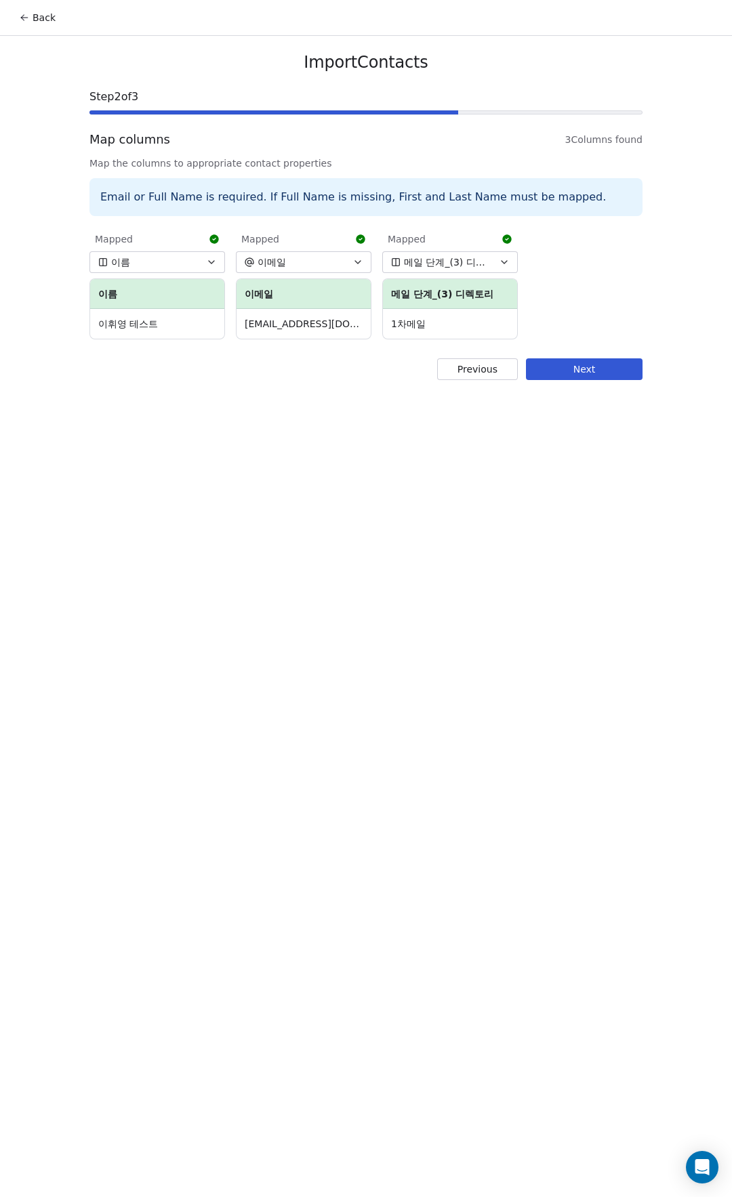
click at [113, 198] on div "Email or Full Name is required. If Full Name is missing, First and Last Name mu…" at bounding box center [365, 197] width 553 height 38
drag, startPoint x: 179, startPoint y: 190, endPoint x: 324, endPoint y: 189, distance: 144.3
click at [303, 189] on div "Email or Full Name is required. If Full Name is missing, First and Last Name mu…" at bounding box center [365, 197] width 553 height 38
click at [326, 188] on div "Email or Full Name is required. If Full Name is missing, First and Last Name mu…" at bounding box center [365, 197] width 553 height 38
drag, startPoint x: 241, startPoint y: 198, endPoint x: 89, endPoint y: 191, distance: 152.6
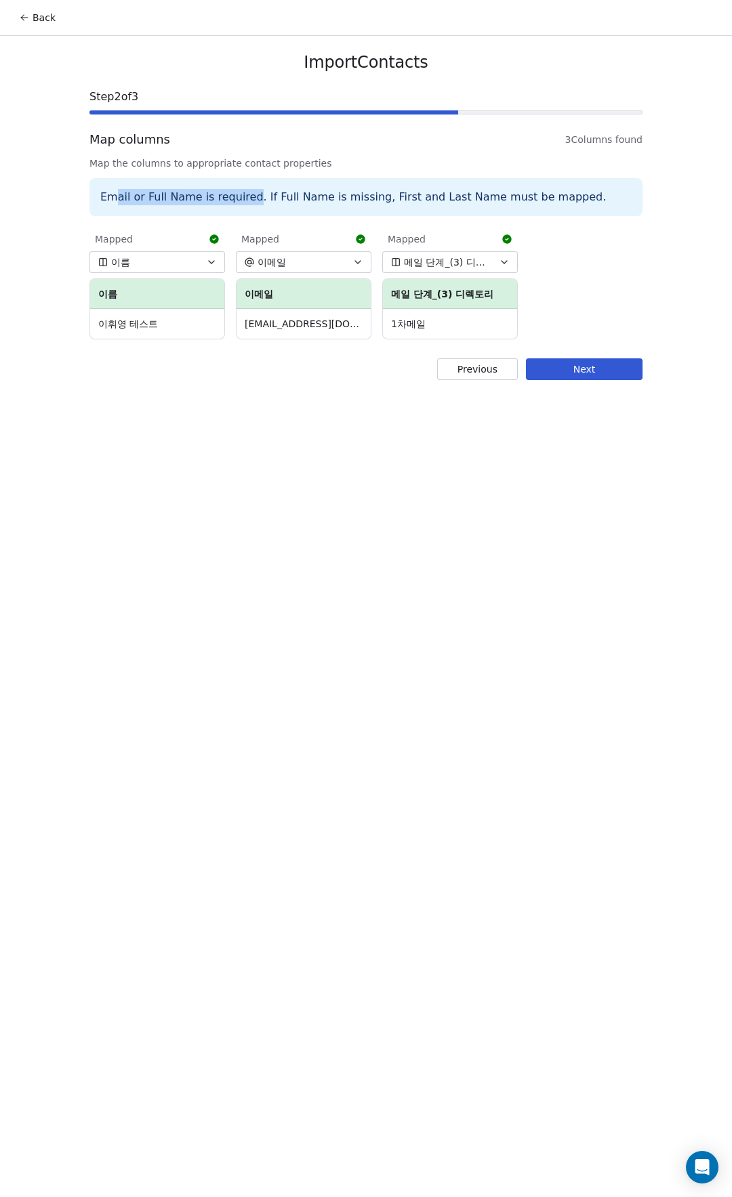
click at [91, 193] on div "Email or Full Name is required. If Full Name is missing, First and Last Name mu…" at bounding box center [365, 197] width 553 height 38
drag, startPoint x: 308, startPoint y: 198, endPoint x: 434, endPoint y: 196, distance: 126.7
click at [431, 196] on div "Email or Full Name is required. If Full Name is missing, First and Last Name mu…" at bounding box center [365, 197] width 553 height 38
click at [459, 190] on div "Email or Full Name is required. If Full Name is missing, First and Last Name mu…" at bounding box center [365, 197] width 553 height 38
drag, startPoint x: 293, startPoint y: 194, endPoint x: 184, endPoint y: 197, distance: 109.8
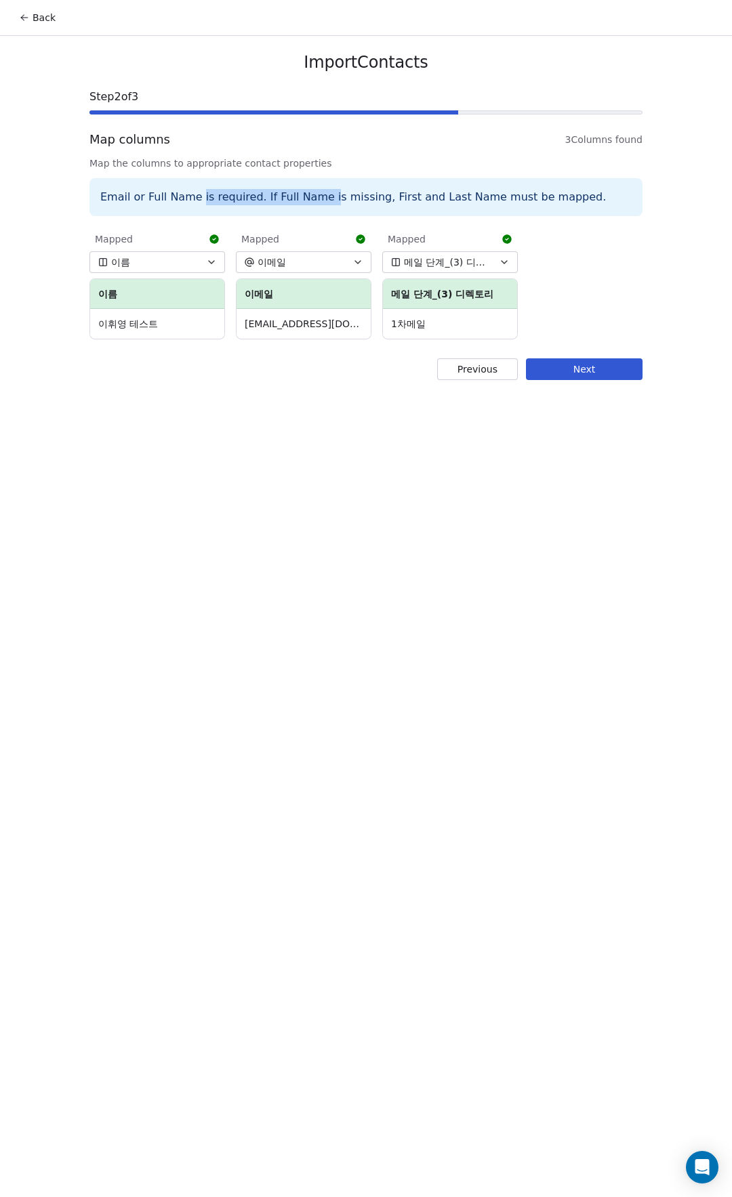
click at [194, 196] on div "Email or Full Name is required. If Full Name is missing, First and Last Name mu…" at bounding box center [365, 197] width 553 height 38
click at [167, 199] on div "Email or Full Name is required. If Full Name is missing, First and Last Name mu…" at bounding box center [365, 197] width 553 height 38
click at [140, 326] on td "이휘영 테스트" at bounding box center [157, 324] width 134 height 30
click at [128, 328] on td "이휘영 테스트" at bounding box center [157, 324] width 134 height 30
click at [123, 327] on td "이휘영 테스트" at bounding box center [157, 324] width 134 height 30
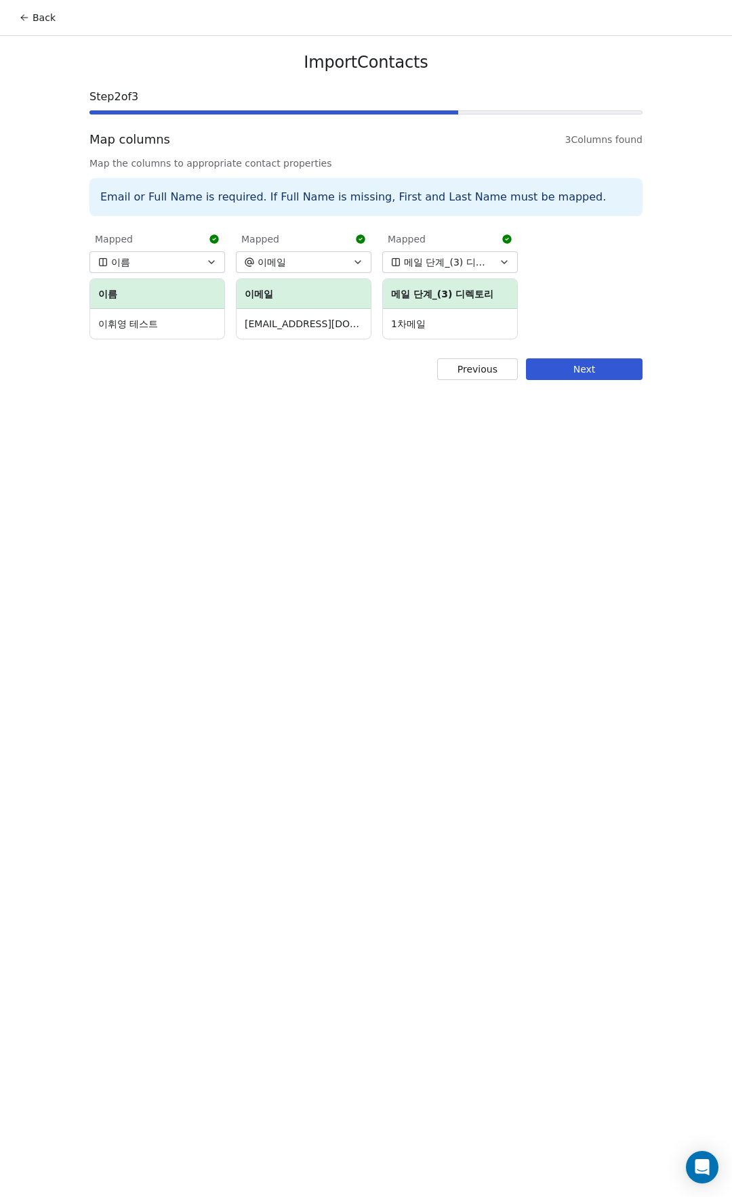
click at [138, 274] on div "Mapped 이름 ﻿이름 [PERSON_NAME]" at bounding box center [156, 283] width 135 height 112
click at [142, 267] on button "이름" at bounding box center [156, 262] width 135 height 22
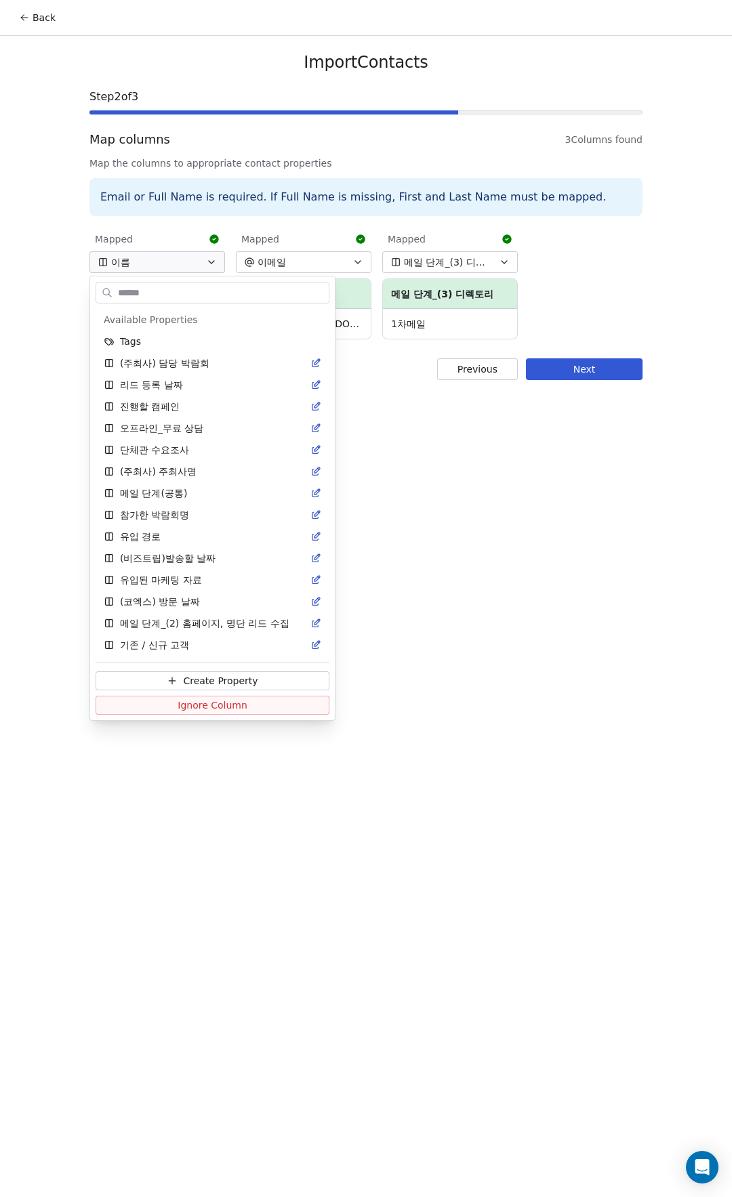
scroll to position [671, 0]
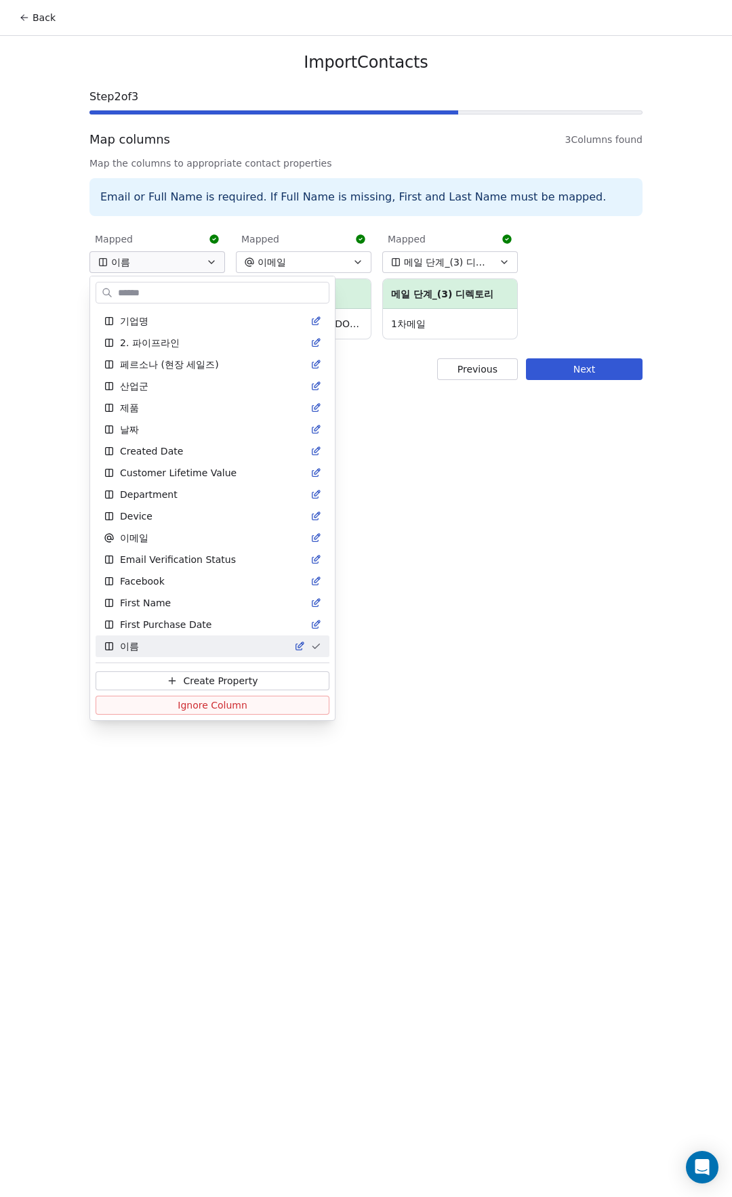
click at [162, 260] on html "Back Import Contacts Step 2 of 3 Map columns 3 Columns found Map the columns to…" at bounding box center [366, 598] width 732 height 1197
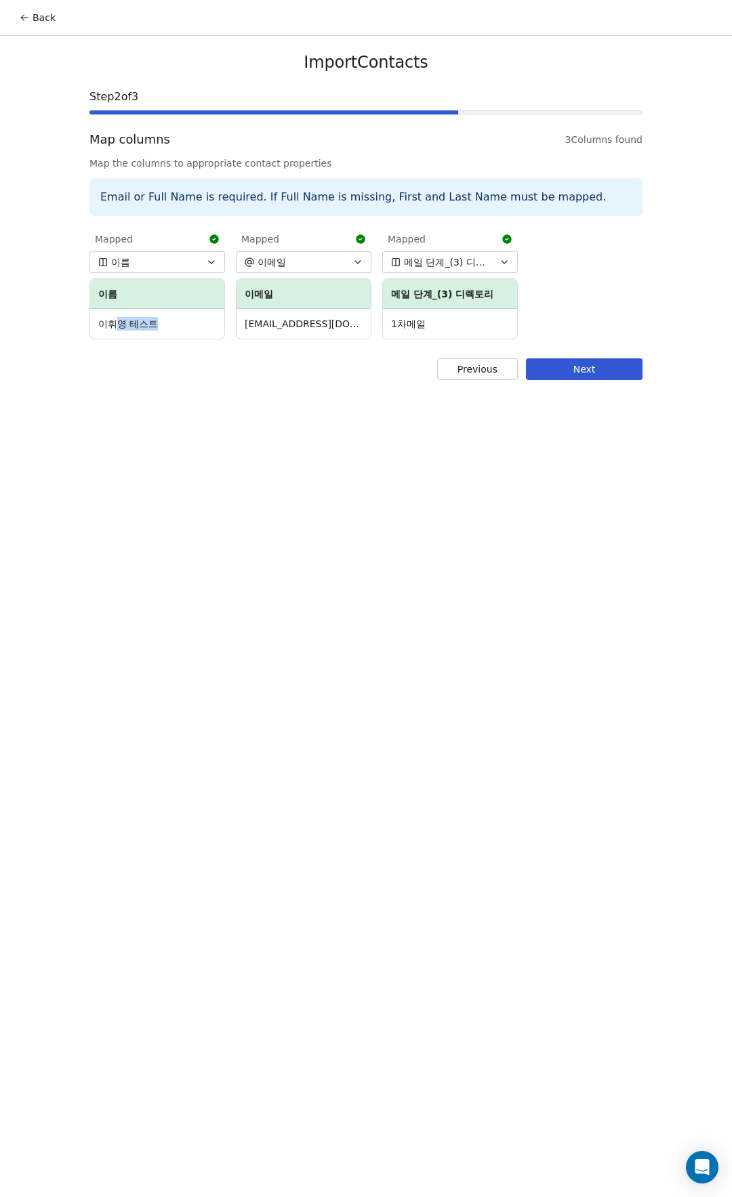
drag, startPoint x: 128, startPoint y: 323, endPoint x: 209, endPoint y: 326, distance: 81.3
click at [185, 324] on td "이휘영 테스트" at bounding box center [157, 324] width 134 height 30
click at [400, 405] on div "Back Import Contacts Step 2 of 3 Map columns 3 Columns found Map the columns to…" at bounding box center [366, 598] width 732 height 1197
drag, startPoint x: 242, startPoint y: 319, endPoint x: 351, endPoint y: 335, distance: 110.3
click at [351, 335] on td "[EMAIL_ADDRESS][DOMAIN_NAME]" at bounding box center [303, 324] width 134 height 30
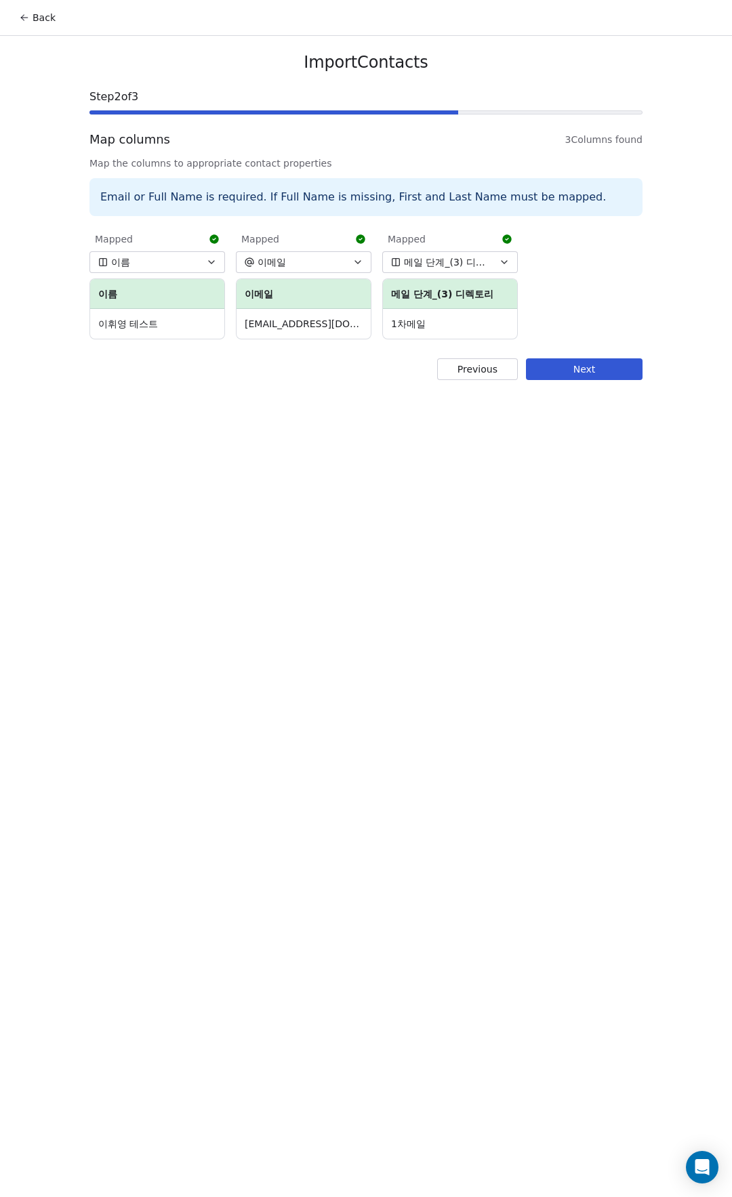
click at [333, 382] on div "Import Contacts Step 2 of 3 Map columns 3 Columns found Map the columns to appr…" at bounding box center [365, 216] width 585 height 360
drag, startPoint x: 324, startPoint y: 321, endPoint x: 322, endPoint y: 341, distance: 20.4
click at [240, 322] on td "[EMAIL_ADDRESS][DOMAIN_NAME]" at bounding box center [303, 324] width 134 height 30
click at [347, 348] on div "Import Contacts Step 2 of 3 Map columns 3 Columns found Map the columns to appr…" at bounding box center [365, 216] width 585 height 360
click at [482, 373] on button "Previous" at bounding box center [477, 369] width 81 height 22
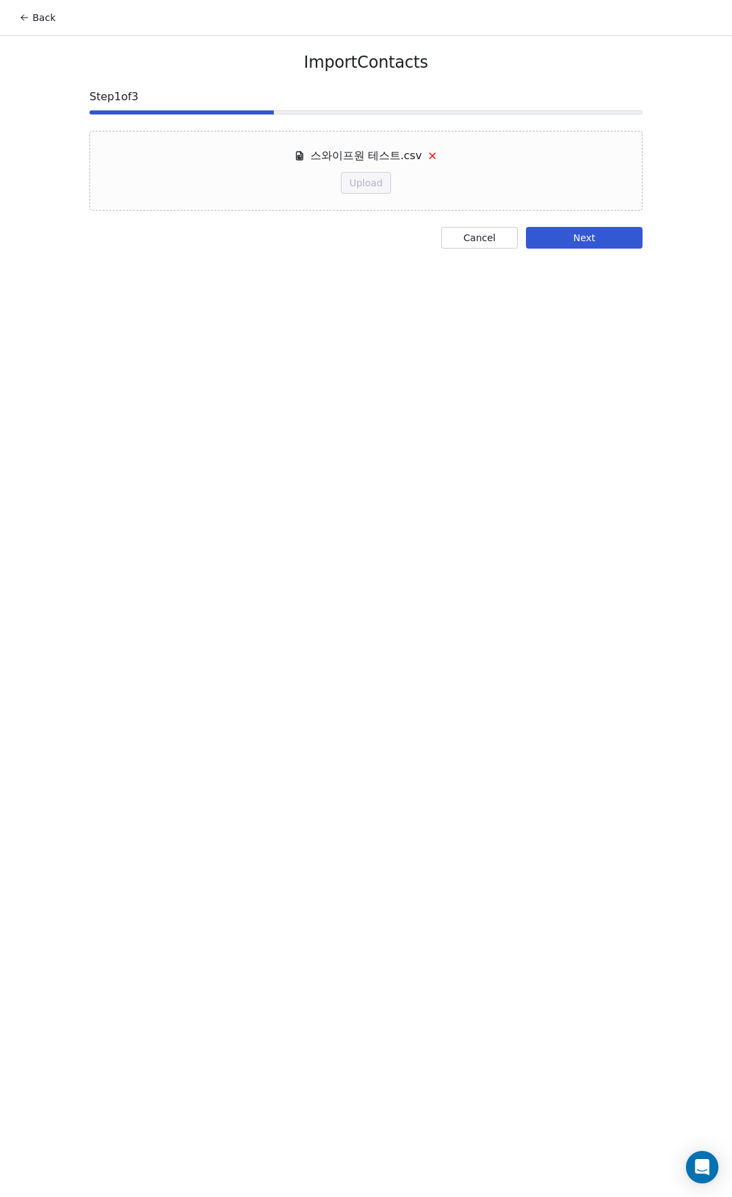
click at [433, 151] on icon at bounding box center [432, 155] width 11 height 11
click at [567, 231] on button "Next" at bounding box center [584, 238] width 116 height 22
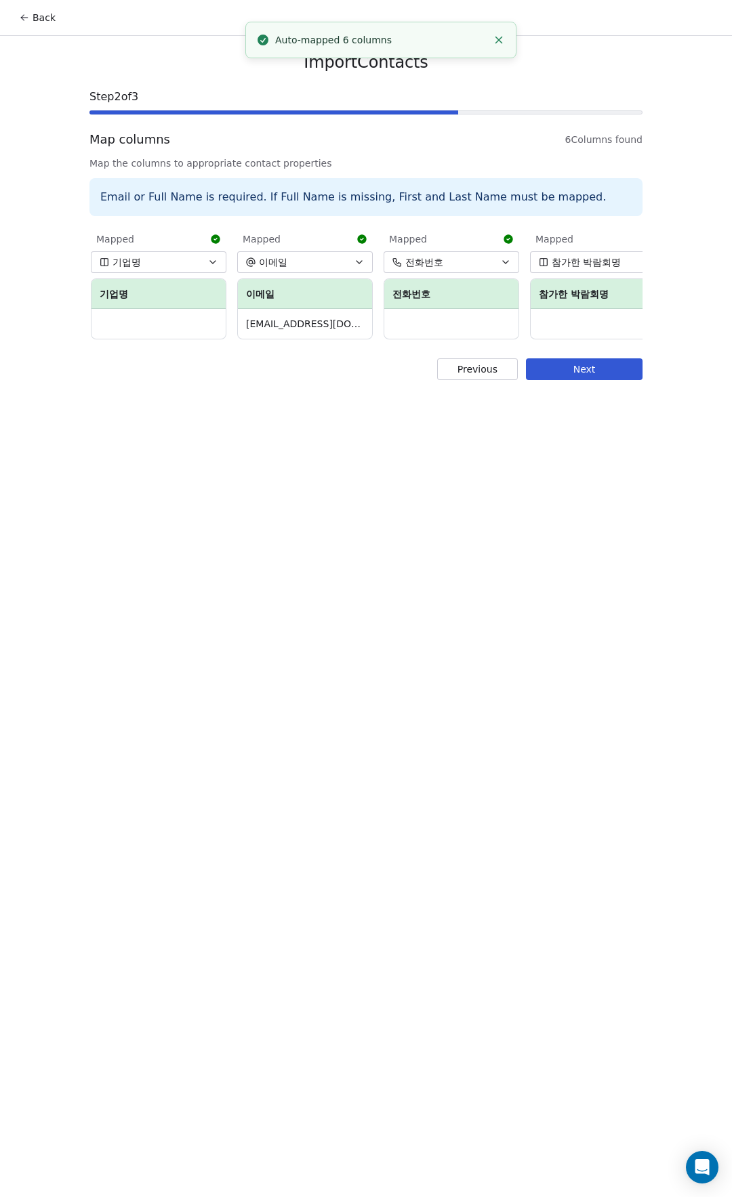
scroll to position [0, 314]
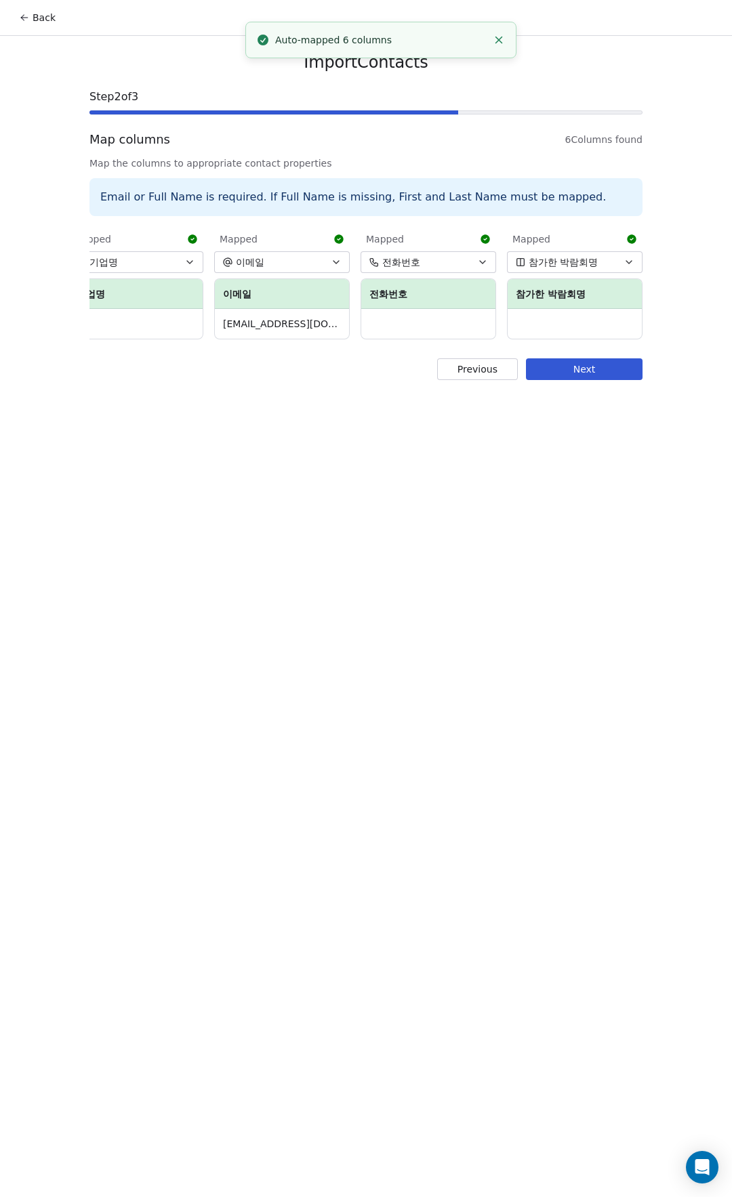
click at [576, 376] on button "Next" at bounding box center [584, 369] width 116 height 22
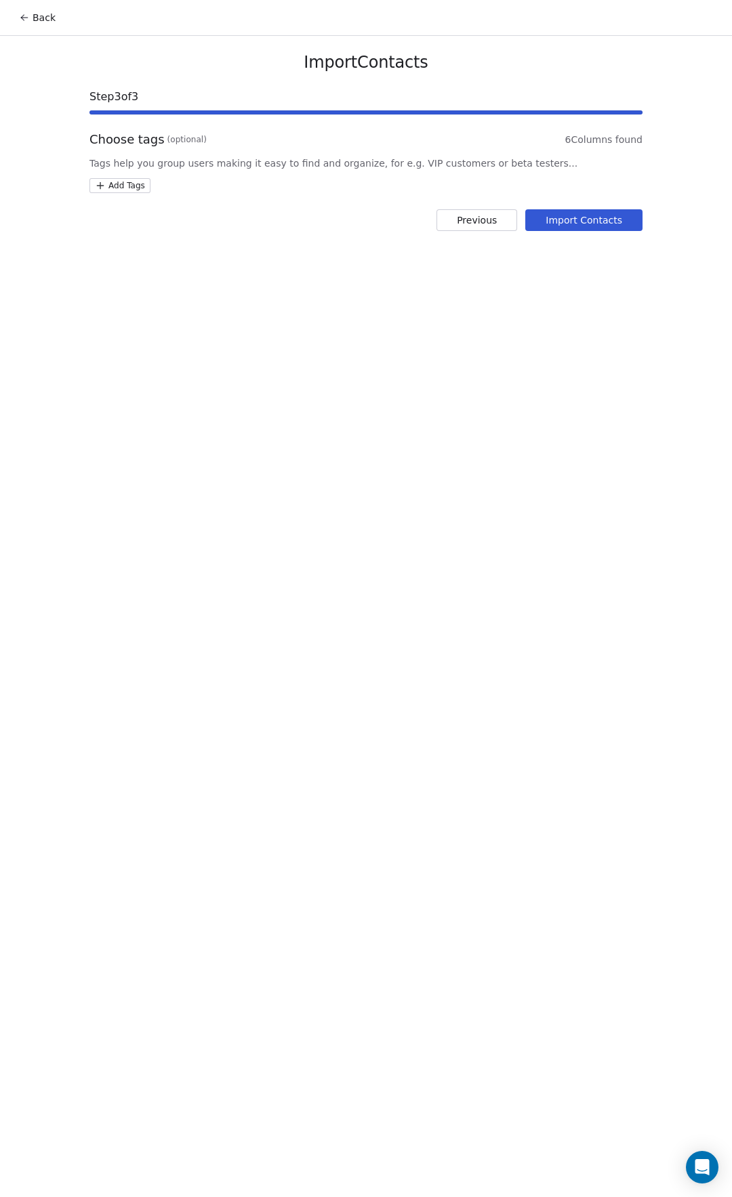
click at [114, 186] on html "Back Import Contacts Step 3 of 3 Choose tags (optional) 6 Columns found Tags he…" at bounding box center [366, 598] width 732 height 1197
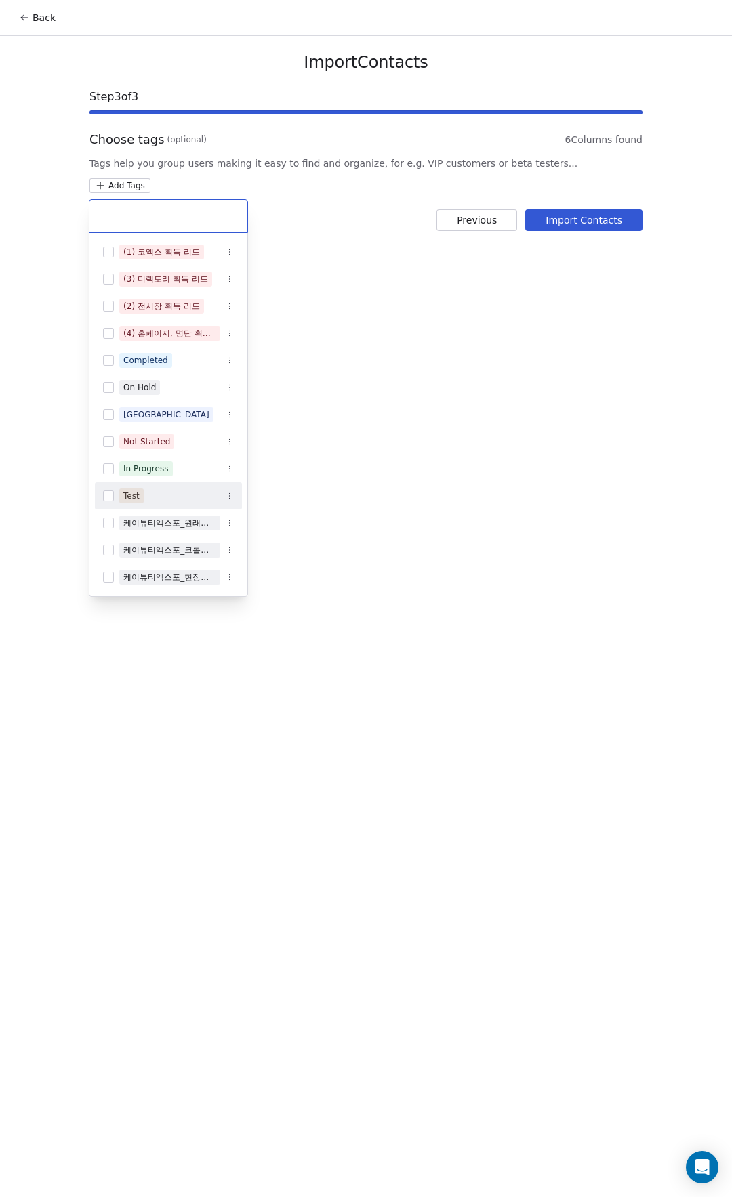
click at [136, 488] on div "Test" at bounding box center [168, 496] width 147 height 22
click at [543, 282] on html "Back Import Contacts Step 3 of 3 Choose tags (optional) 6 Columns found Tags he…" at bounding box center [366, 598] width 732 height 1197
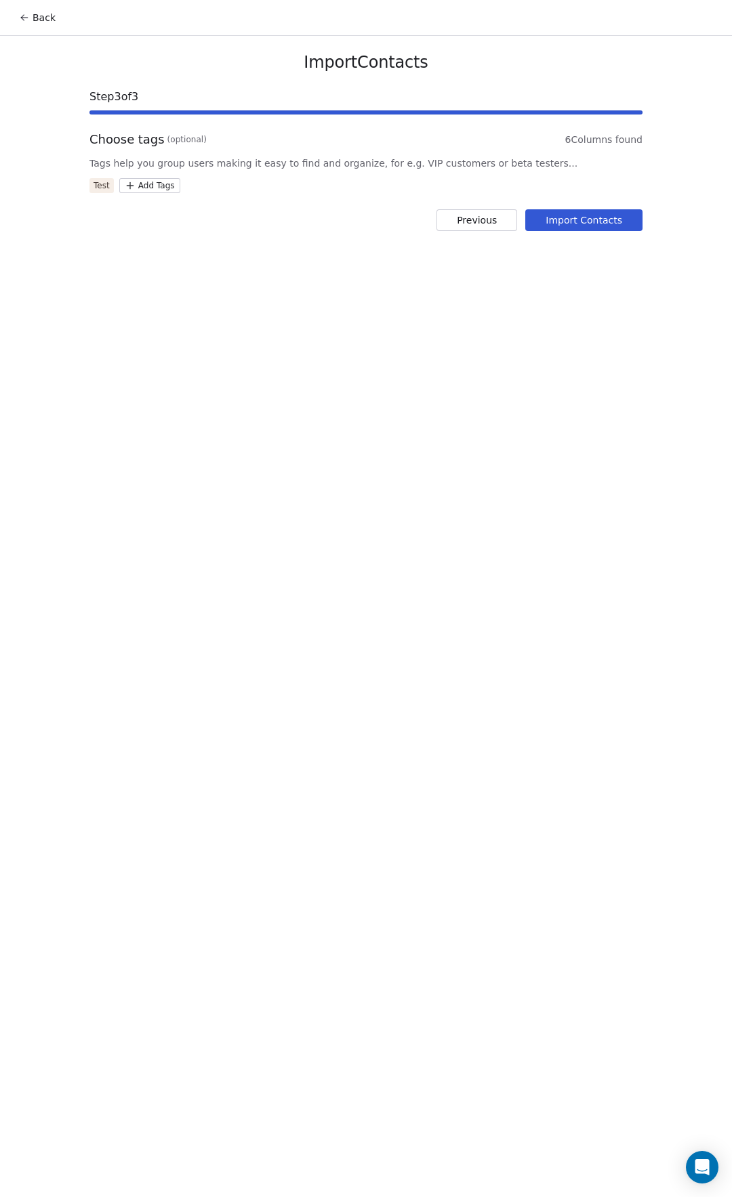
click at [592, 201] on div "Import Contacts Step 3 of 3 Choose tags (optional) 6 Columns found Tags help yo…" at bounding box center [365, 141] width 585 height 211
click at [592, 219] on button "Import Contacts" at bounding box center [583, 220] width 117 height 22
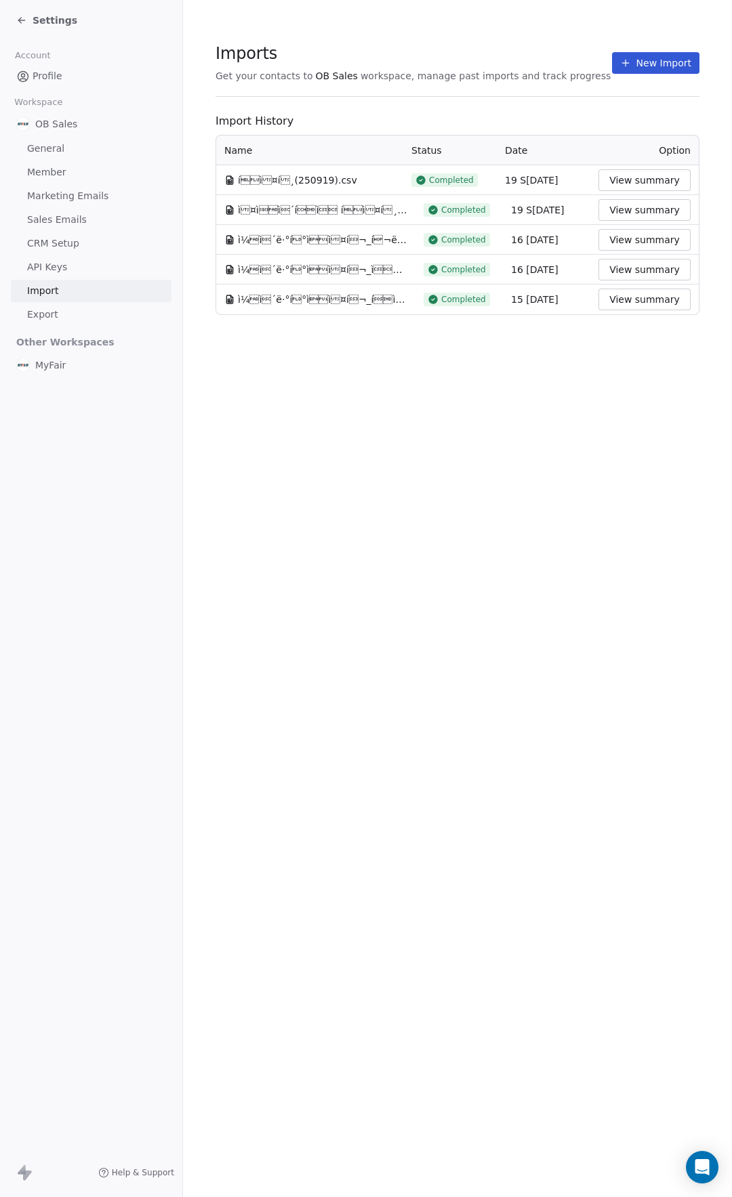
click at [620, 178] on button "View summary" at bounding box center [644, 180] width 92 height 22
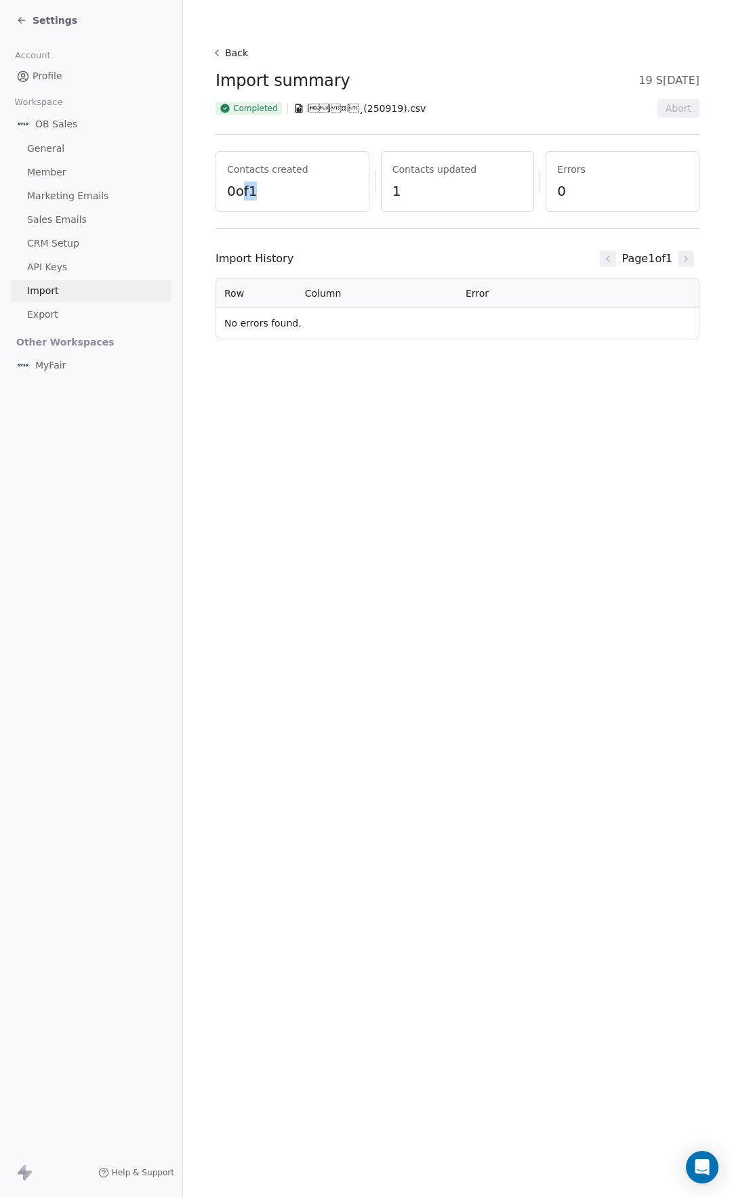
drag, startPoint x: 240, startPoint y: 191, endPoint x: 348, endPoint y: 198, distance: 108.6
click at [325, 196] on span "0 of 1" at bounding box center [292, 191] width 131 height 19
click at [349, 198] on span "0 of 1" at bounding box center [292, 191] width 131 height 19
drag, startPoint x: 238, startPoint y: 192, endPoint x: 366, endPoint y: 209, distance: 128.4
click at [294, 199] on span "0 of 1" at bounding box center [292, 191] width 131 height 19
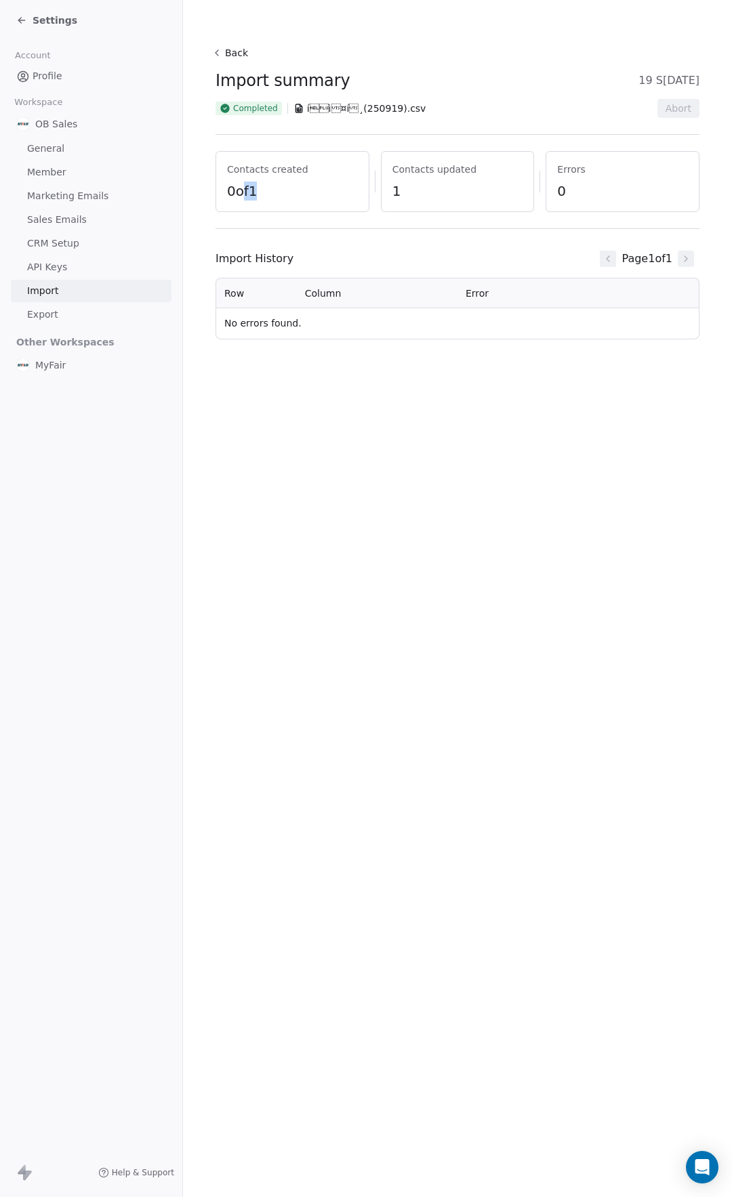
click at [368, 209] on div "Contacts created 0 of 1" at bounding box center [292, 181] width 154 height 61
drag, startPoint x: 235, startPoint y: 186, endPoint x: 341, endPoint y: 194, distance: 106.0
click at [322, 191] on span "0 of 1" at bounding box center [292, 191] width 131 height 19
click at [341, 194] on span "0 of 1" at bounding box center [292, 191] width 131 height 19
click at [63, 17] on span "Settings" at bounding box center [55, 21] width 45 height 14
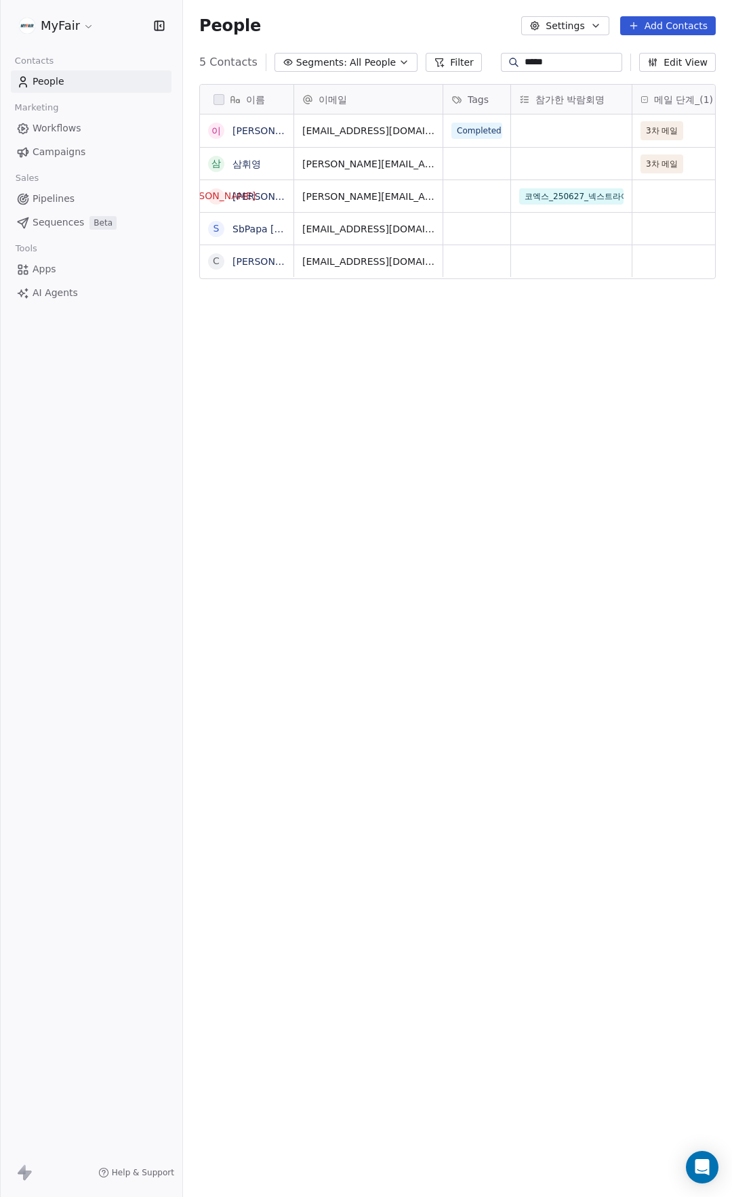
scroll to position [1043, 538]
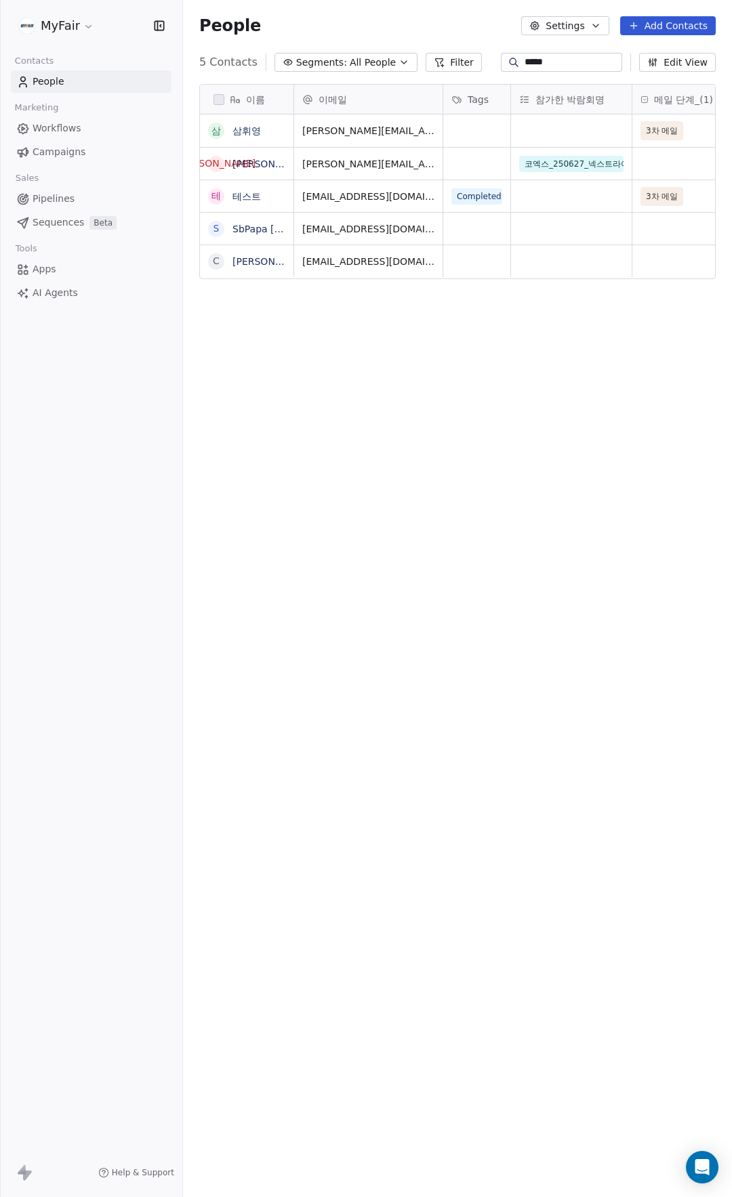
click at [372, 22] on div "People Settings Add Contacts" at bounding box center [457, 25] width 516 height 19
click at [482, 196] on span "Completed" at bounding box center [480, 196] width 56 height 16
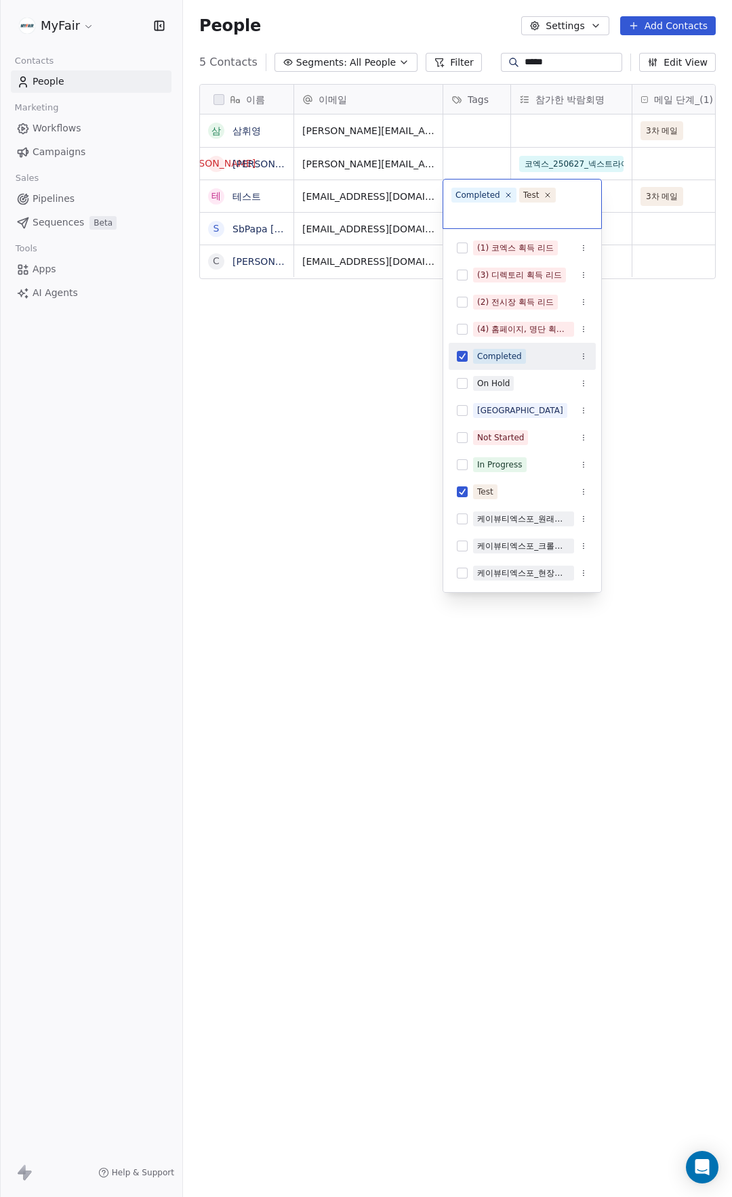
click at [473, 194] on div "Completed" at bounding box center [477, 195] width 45 height 12
drag, startPoint x: 349, startPoint y: 404, endPoint x: 308, endPoint y: 344, distance: 72.7
click at [349, 404] on html "MyFair Contacts People Marketing Workflows Campaigns Sales Pipelines Sequences …" at bounding box center [366, 598] width 732 height 1197
